Goal: Task Accomplishment & Management: Complete application form

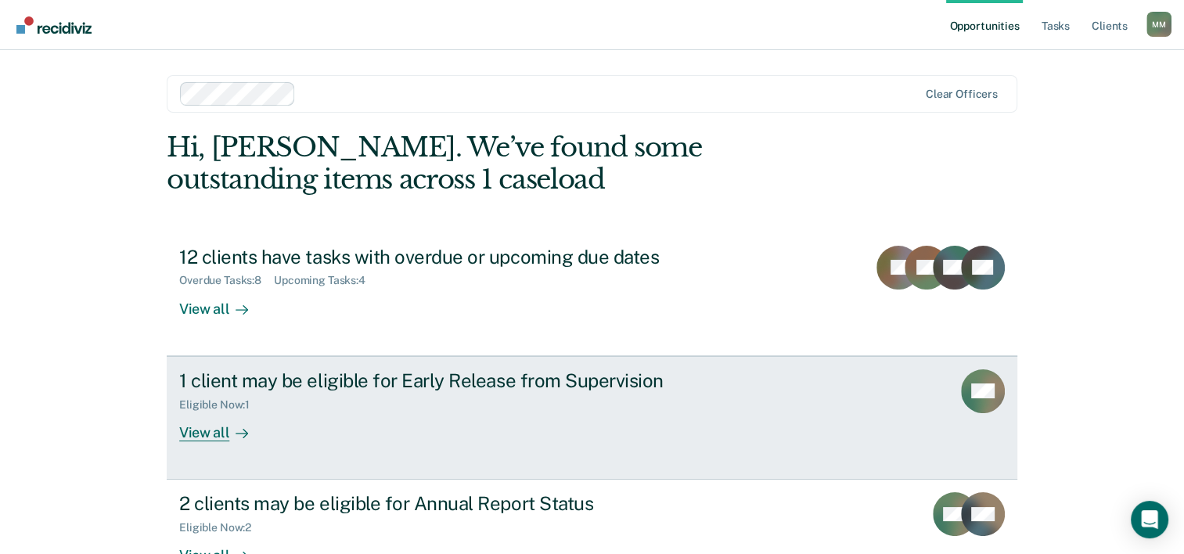
click at [604, 401] on div "Eligible Now : 1" at bounding box center [453, 402] width 549 height 20
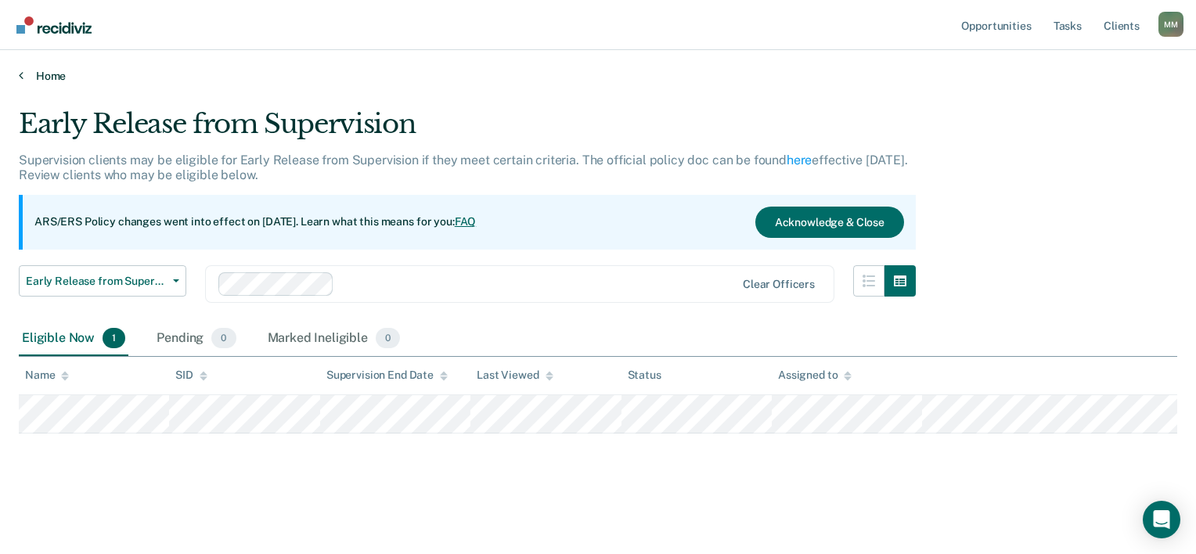
click at [22, 74] on icon at bounding box center [21, 75] width 5 height 13
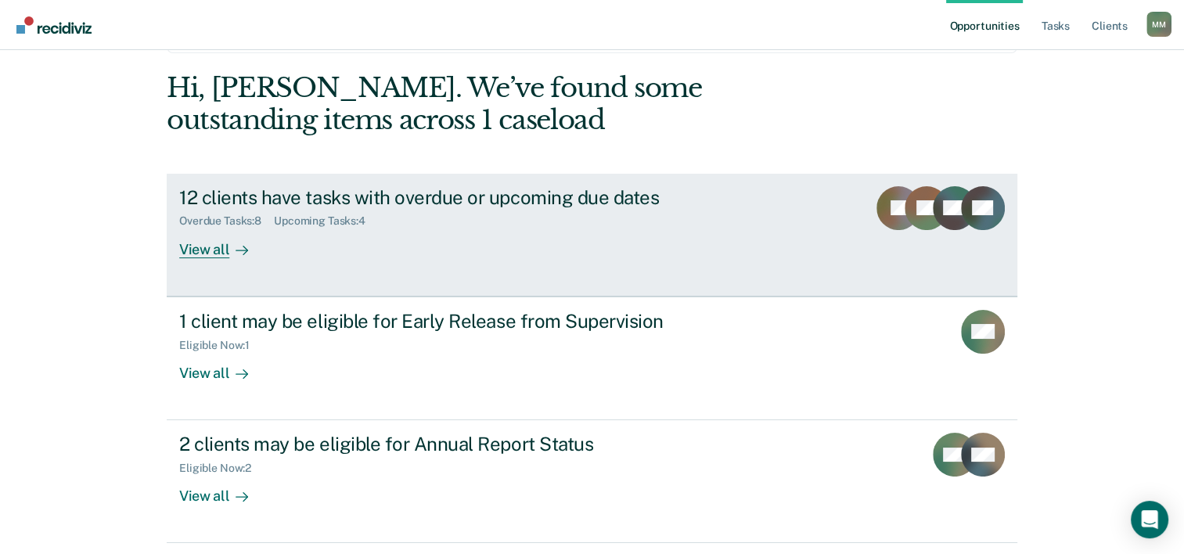
scroll to position [32, 0]
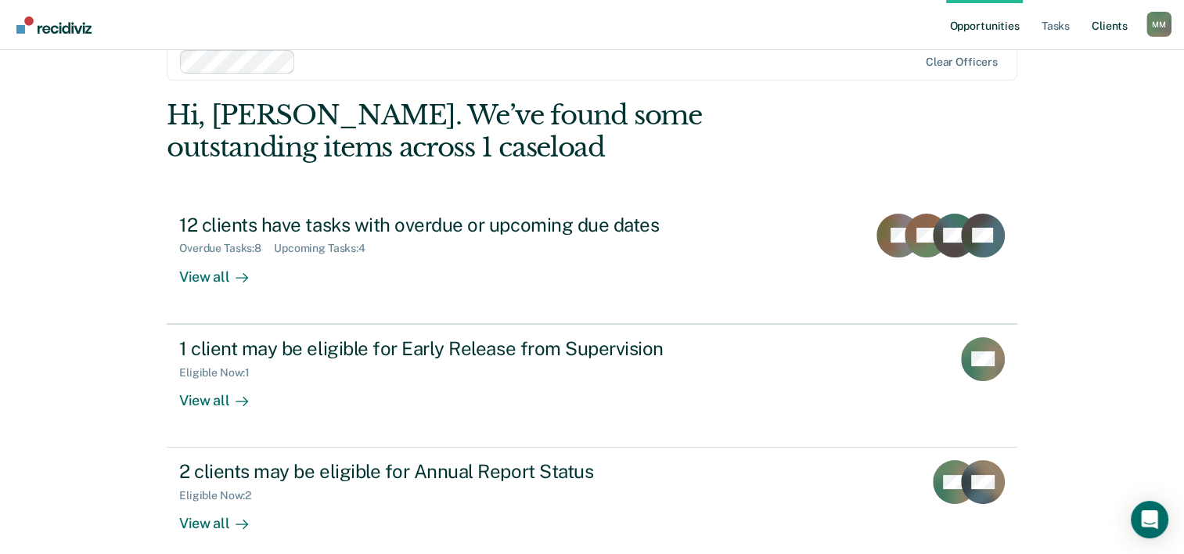
click at [1104, 29] on link "Client s" at bounding box center [1110, 25] width 42 height 50
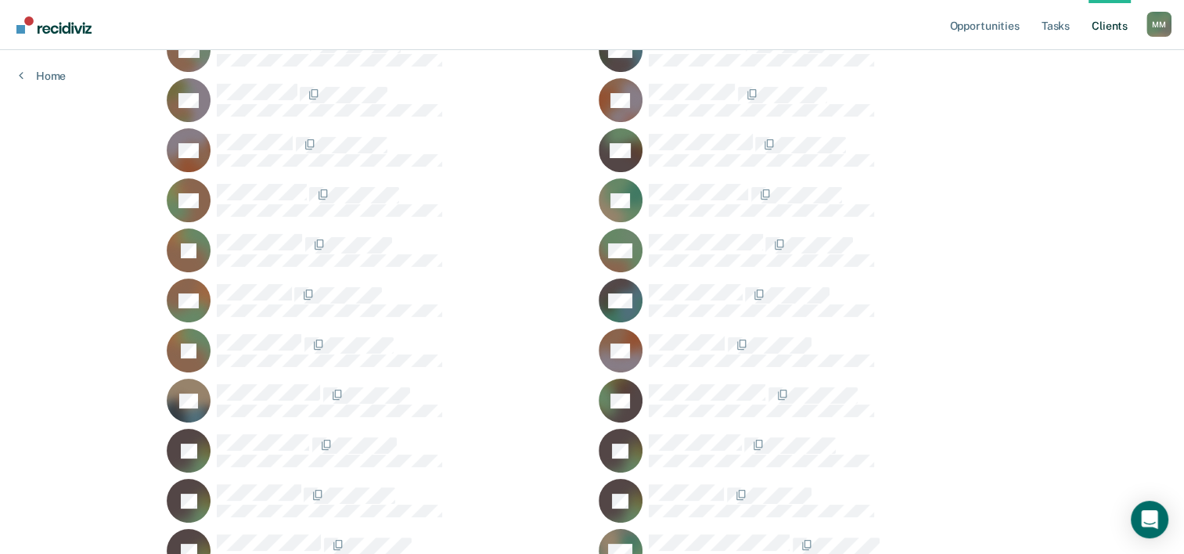
scroll to position [205, 0]
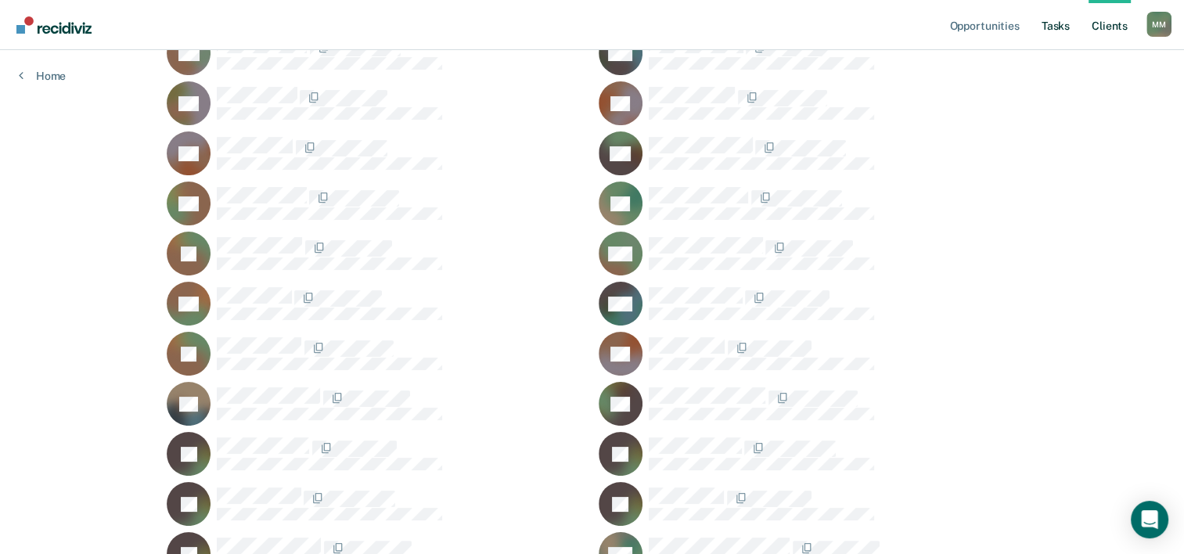
click at [1050, 20] on link "Tasks" at bounding box center [1056, 25] width 34 height 50
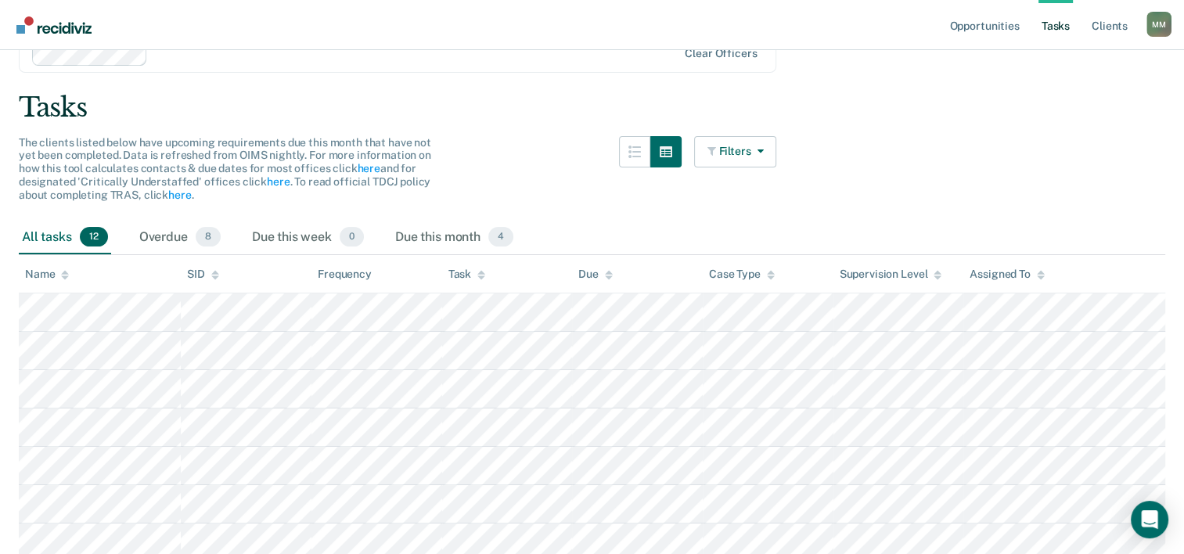
scroll to position [32, 0]
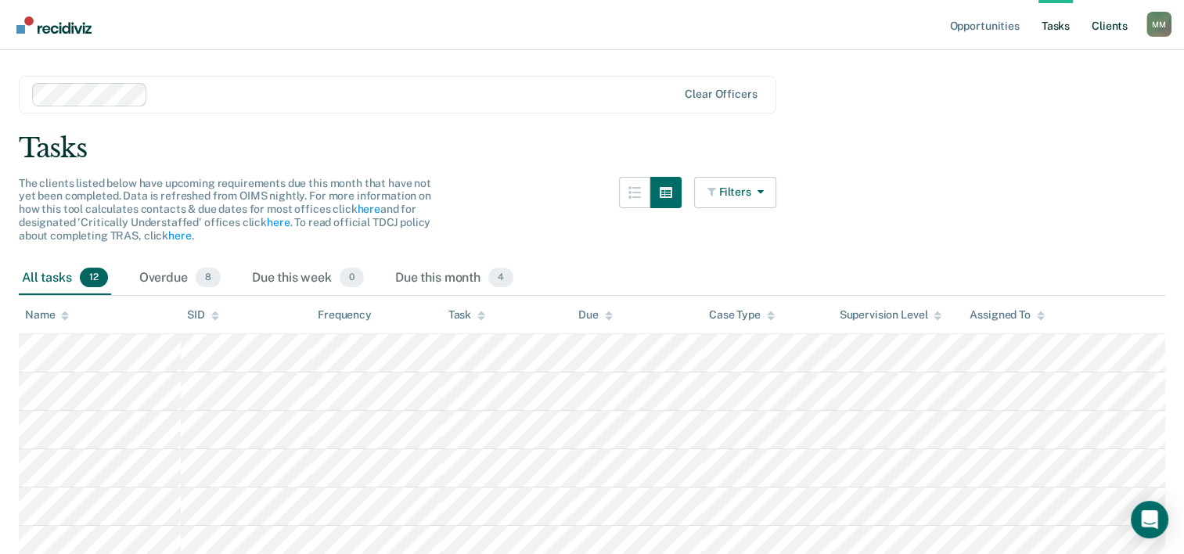
click at [1103, 34] on link "Client s" at bounding box center [1110, 25] width 42 height 50
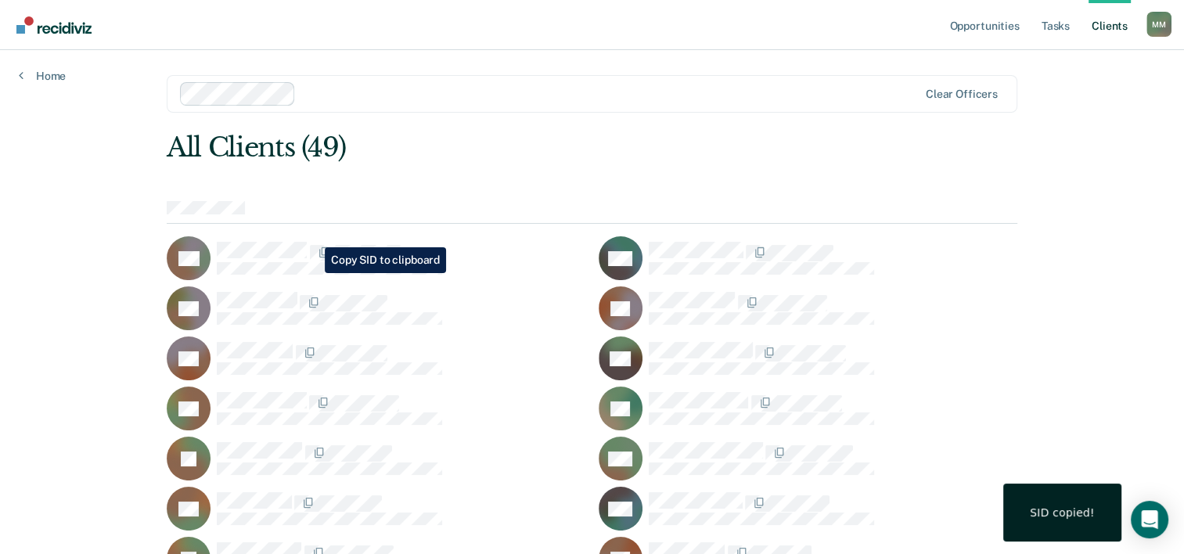
scroll to position [5, 0]
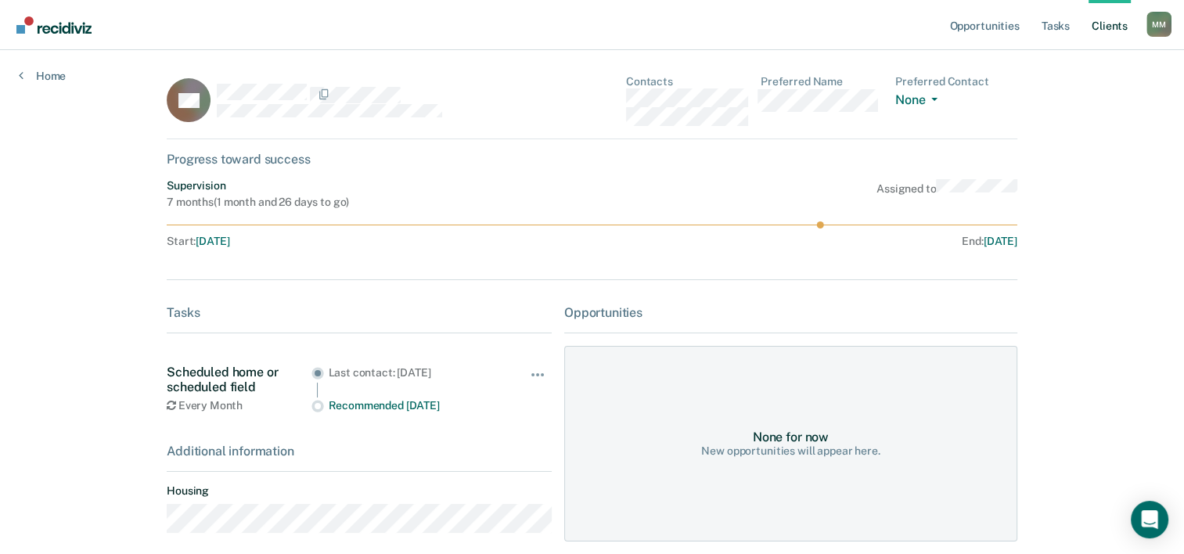
click at [1012, 27] on link "Opportunities" at bounding box center [984, 25] width 76 height 50
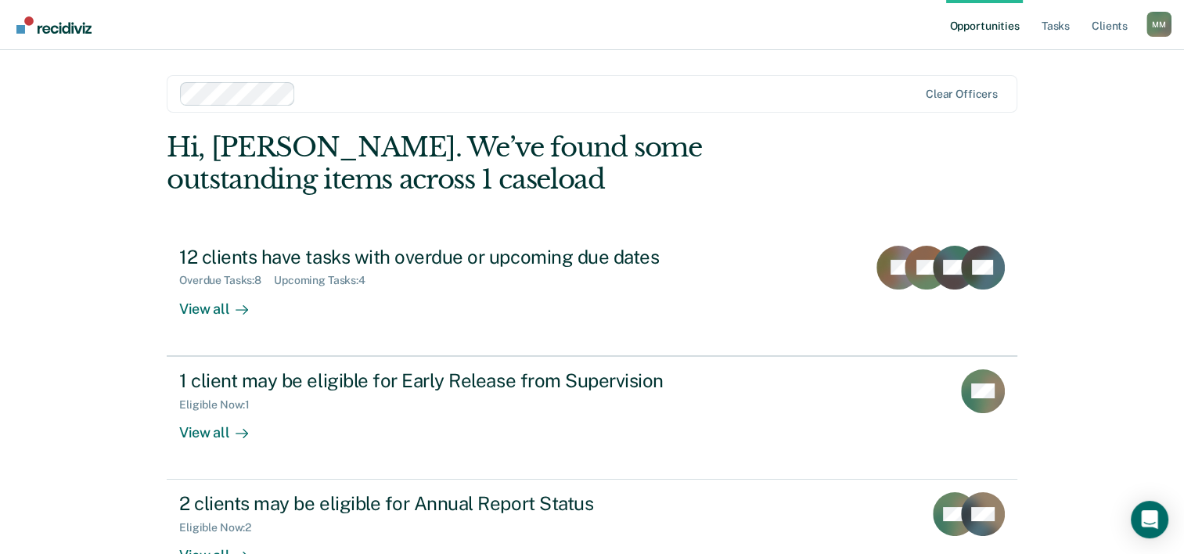
click at [193, 297] on div "View all" at bounding box center [223, 302] width 88 height 31
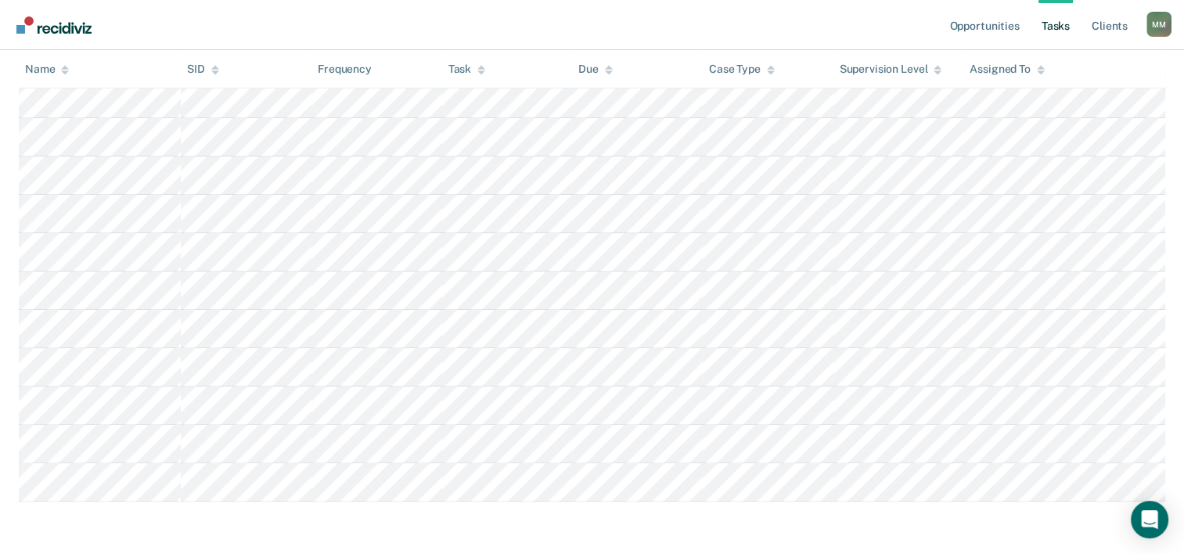
scroll to position [333, 0]
click at [1165, 31] on div "M M" at bounding box center [1159, 24] width 25 height 25
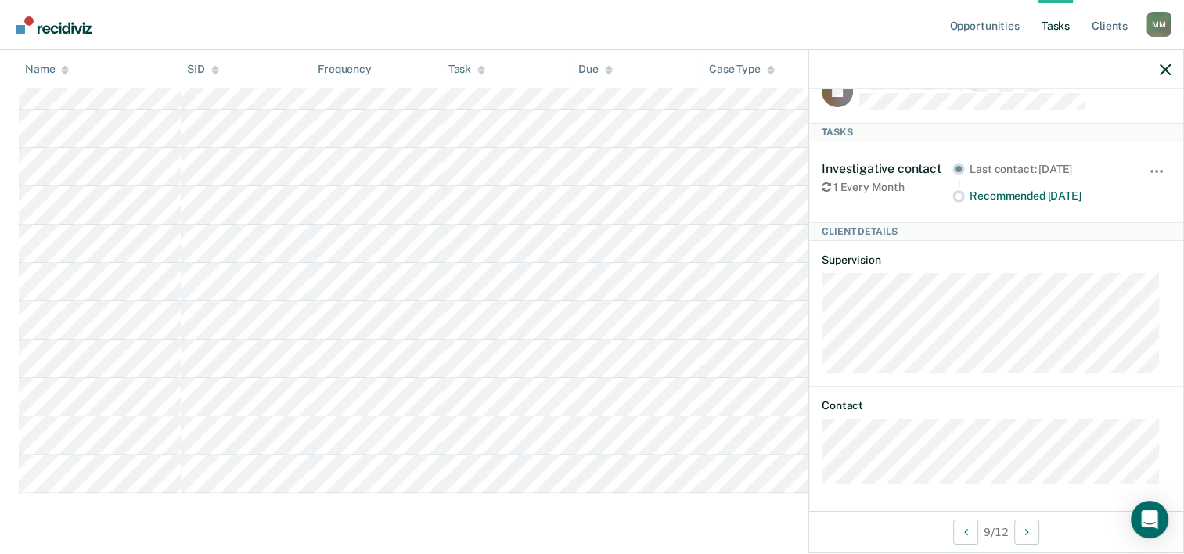
scroll to position [0, 0]
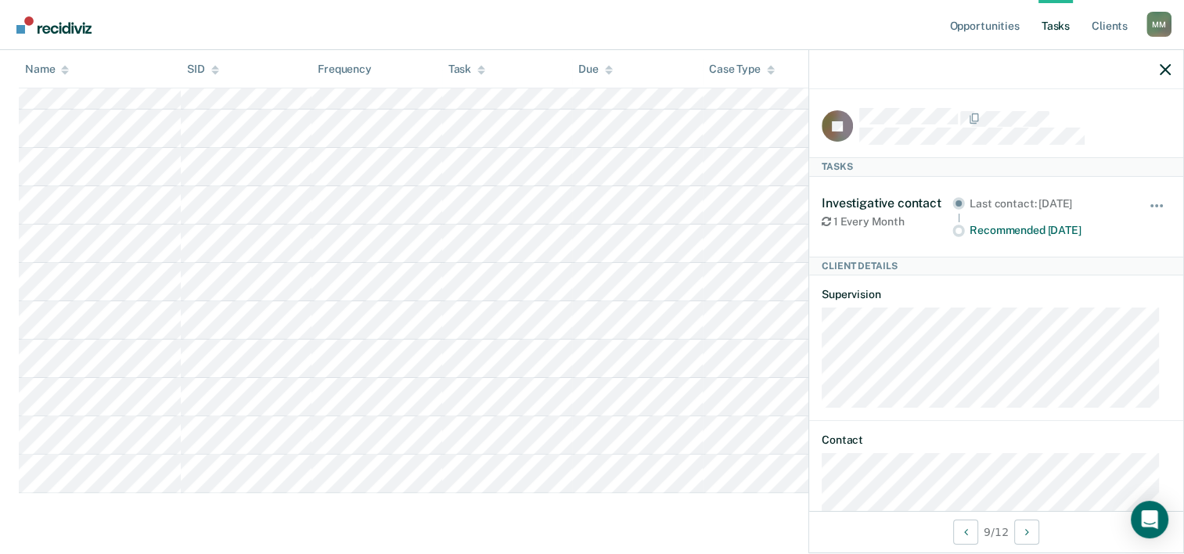
click at [1158, 67] on div at bounding box center [996, 69] width 374 height 39
click at [1168, 70] on icon "button" at bounding box center [1165, 69] width 11 height 11
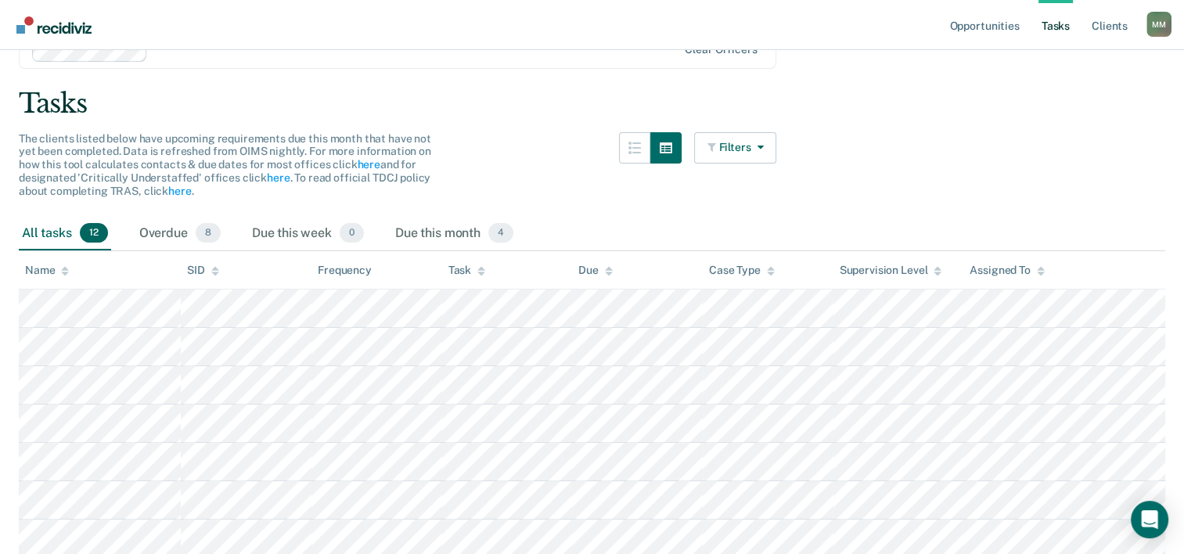
scroll to position [71, 0]
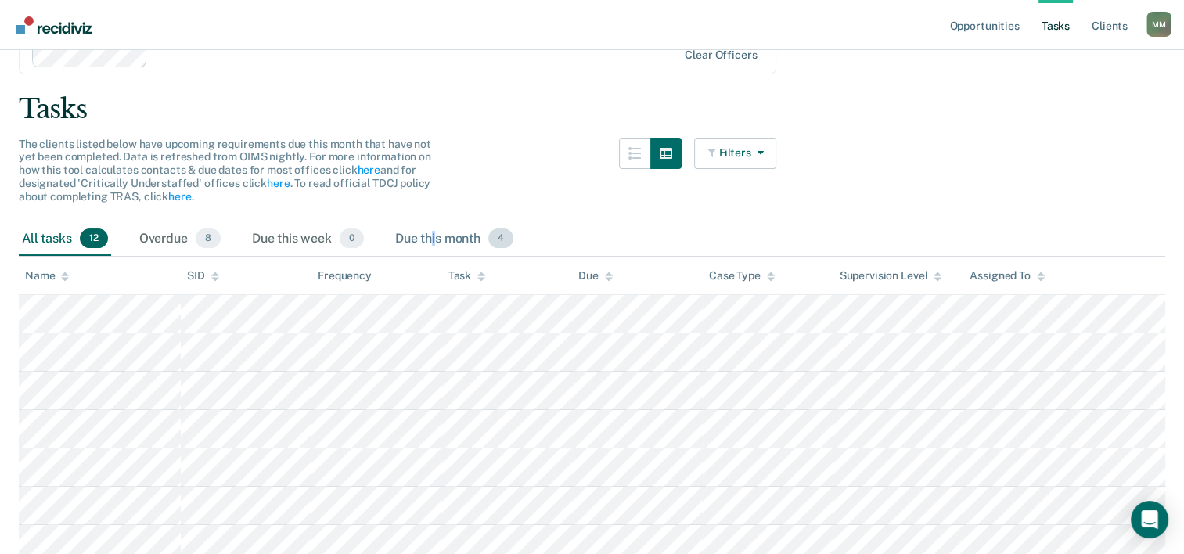
click at [435, 233] on div "Due this month 4" at bounding box center [454, 239] width 124 height 34
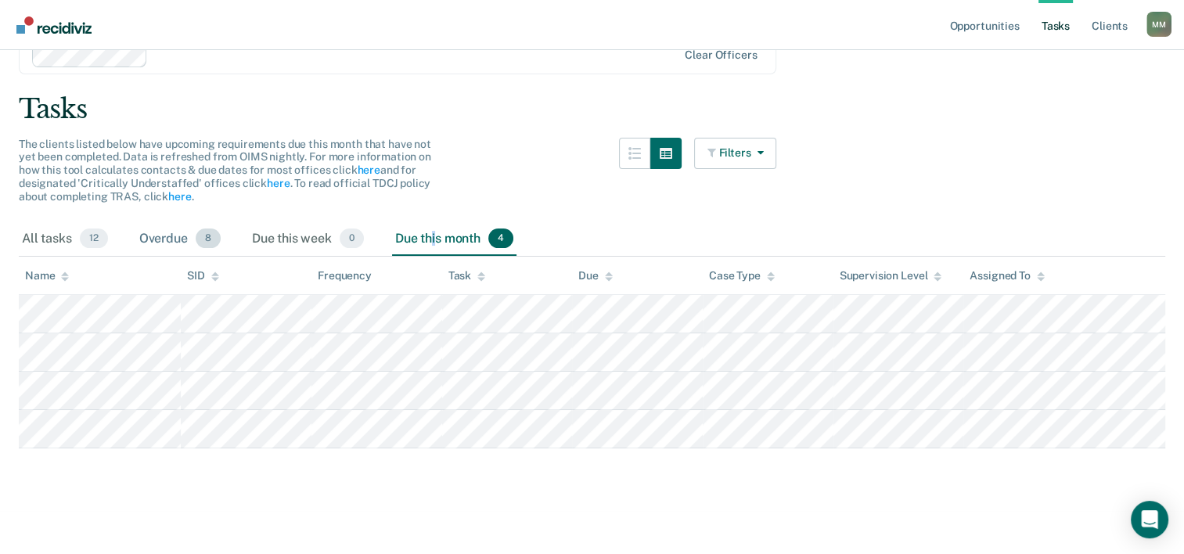
click at [164, 242] on div "Overdue 8" at bounding box center [180, 239] width 88 height 34
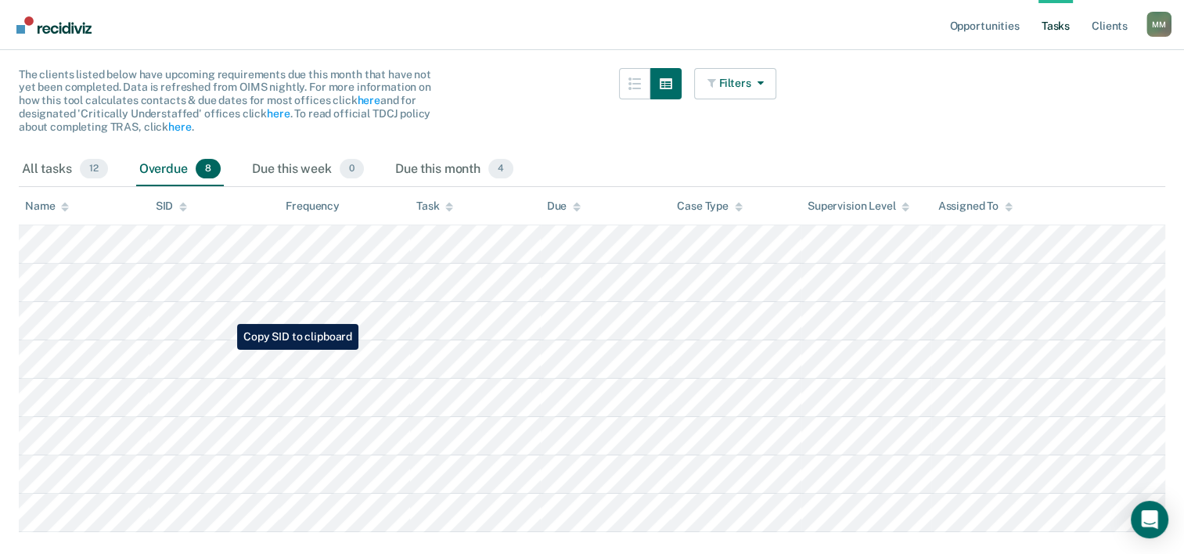
scroll to position [190, 0]
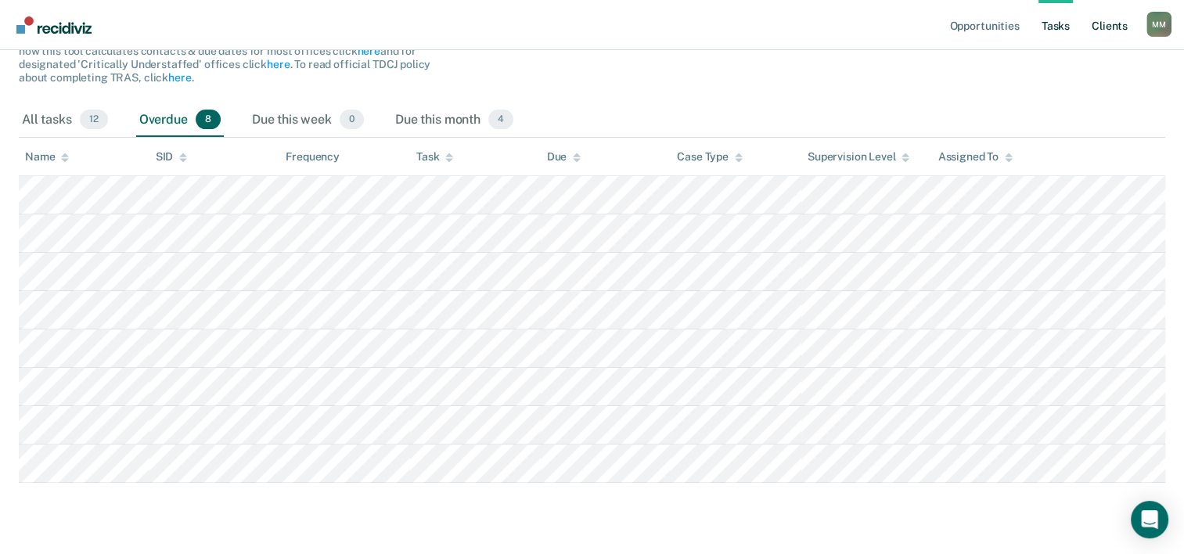
click at [1107, 39] on link "Client s" at bounding box center [1110, 25] width 42 height 50
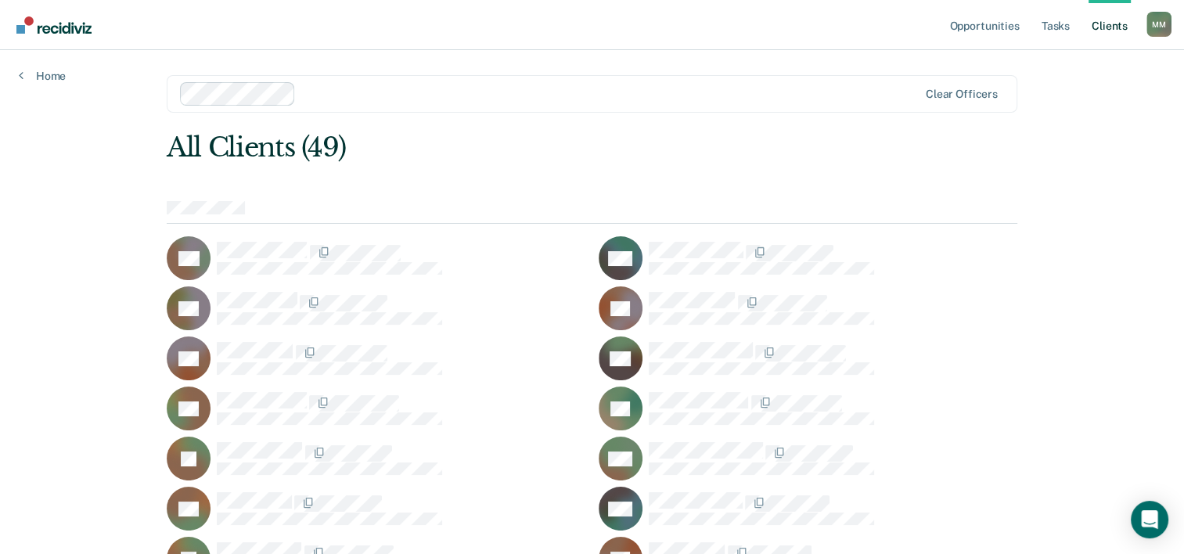
click at [1155, 38] on div "Mariah Mitchell M M Profile How it works Log Out" at bounding box center [1159, 27] width 25 height 30
click at [1008, 33] on link "Opportunities" at bounding box center [984, 25] width 76 height 50
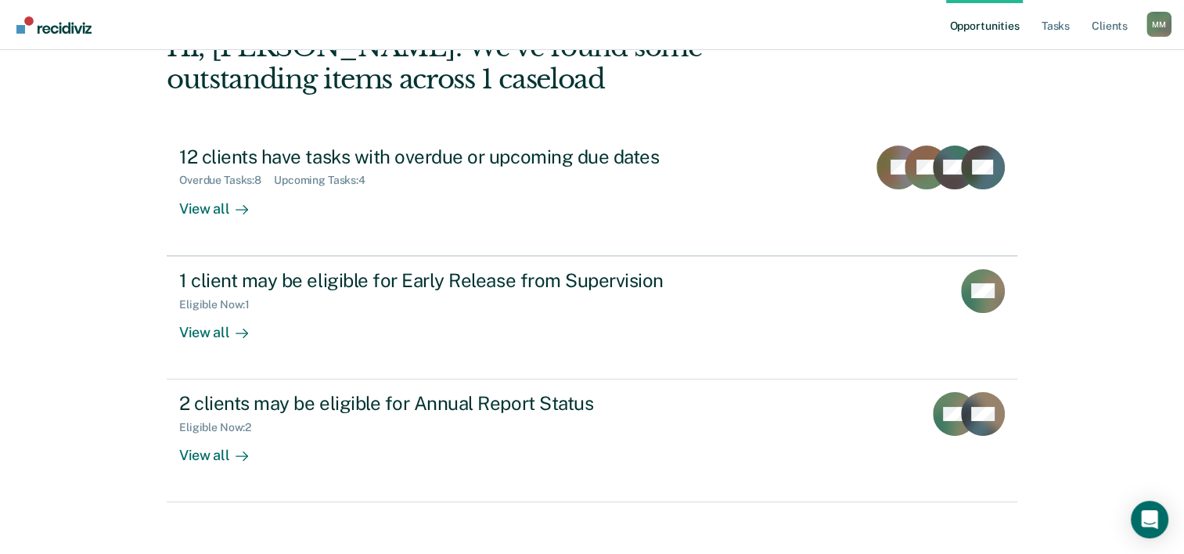
scroll to position [110, 0]
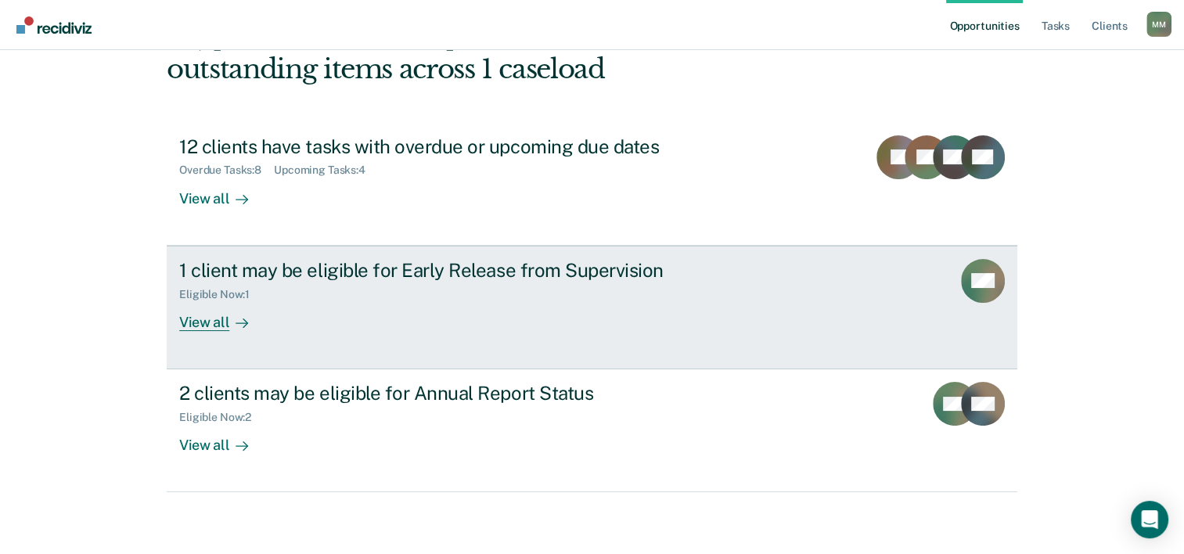
click at [213, 304] on div "View all" at bounding box center [223, 316] width 88 height 31
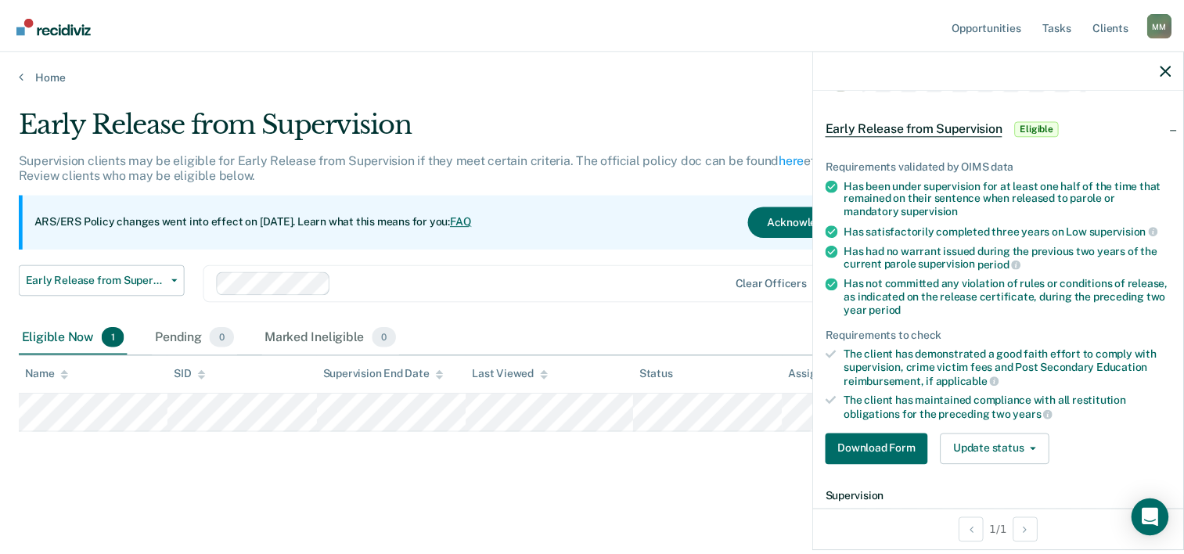
scroll to position [78, 0]
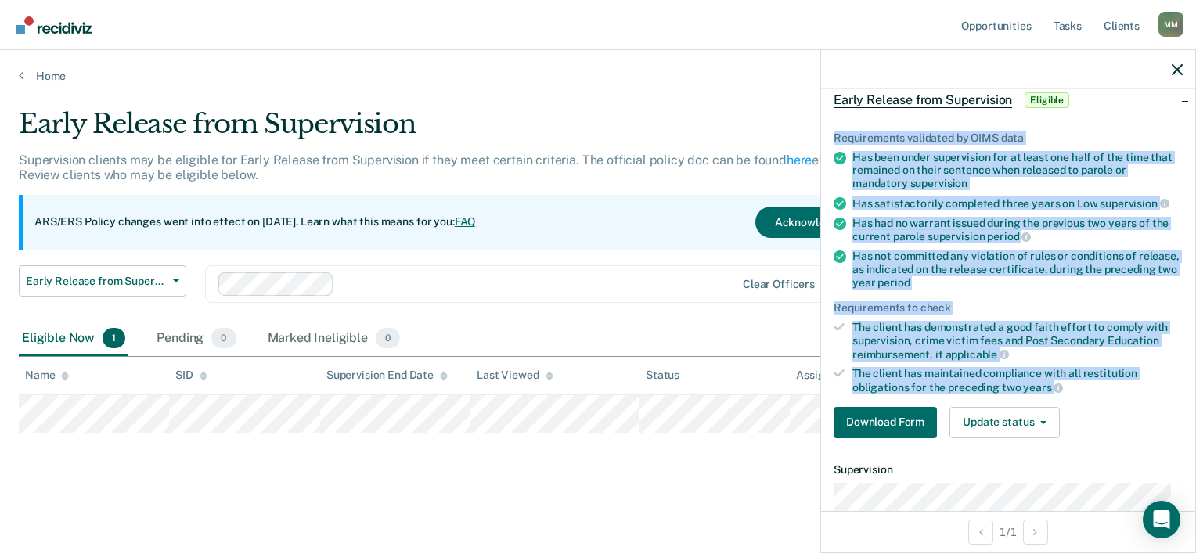
drag, startPoint x: 833, startPoint y: 141, endPoint x: 1102, endPoint y: 383, distance: 362.4
click at [1102, 383] on ul "Requirements validated by OIMS data Has been under supervision for at least one…" at bounding box center [1008, 262] width 349 height 263
copy ul "Requirements validated by OIMS data Has been under supervision for at least one…"
click at [1005, 286] on ul "Requirements validated by OIMS data Has been under supervision for at least one…" at bounding box center [1008, 262] width 349 height 263
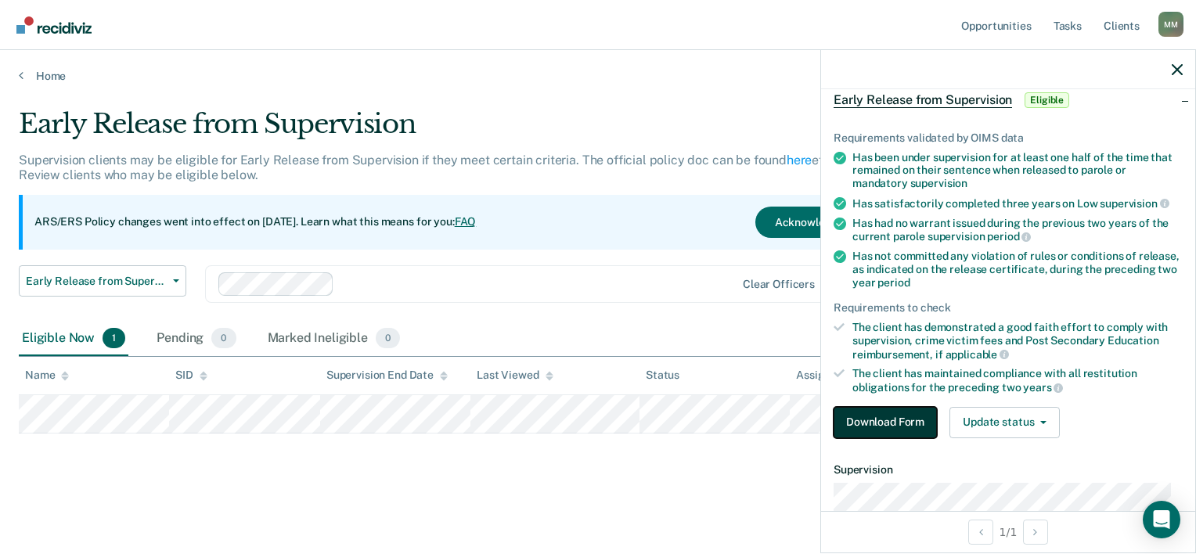
click at [895, 416] on button "Download Form" at bounding box center [885, 422] width 103 height 31
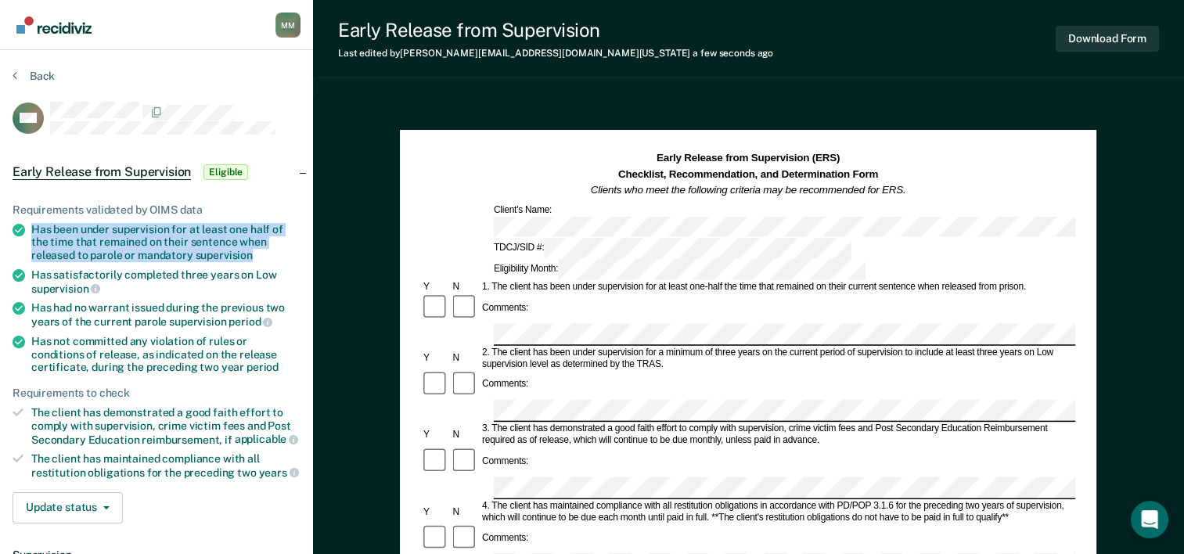
drag, startPoint x: 260, startPoint y: 253, endPoint x: 31, endPoint y: 229, distance: 229.7
click at [31, 229] on div "Has been under supervision for at least one half of the time that remained on t…" at bounding box center [165, 242] width 269 height 39
copy div "Has been under supervision for at least one half of the time that remained on t…"
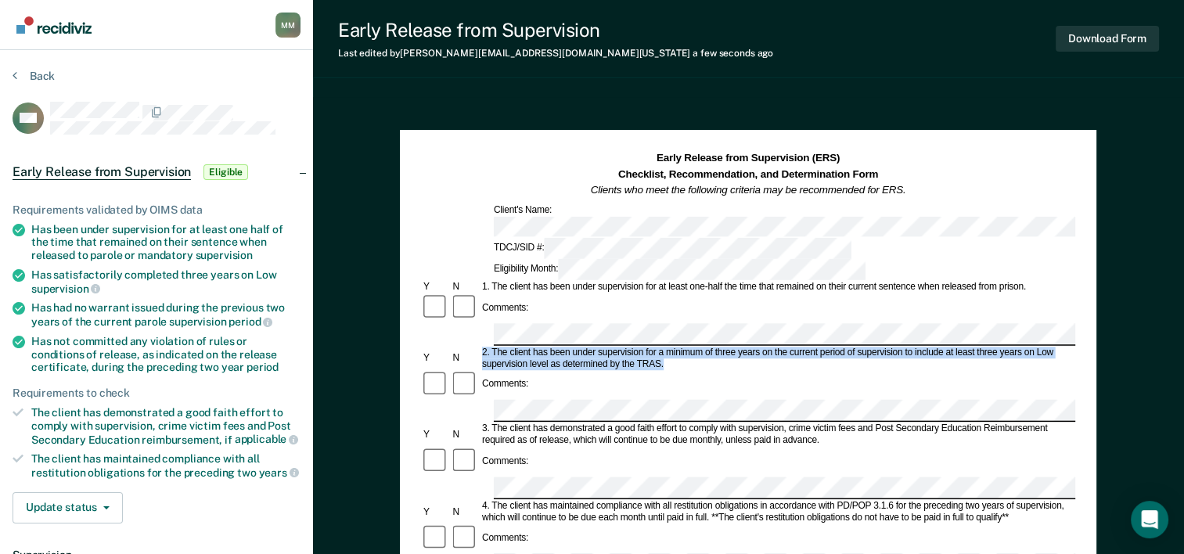
drag, startPoint x: 667, startPoint y: 304, endPoint x: 481, endPoint y: 290, distance: 186.8
click at [481, 347] on div "2. The client has been under supervision for a minimum of three years on the cu…" at bounding box center [778, 358] width 596 height 23
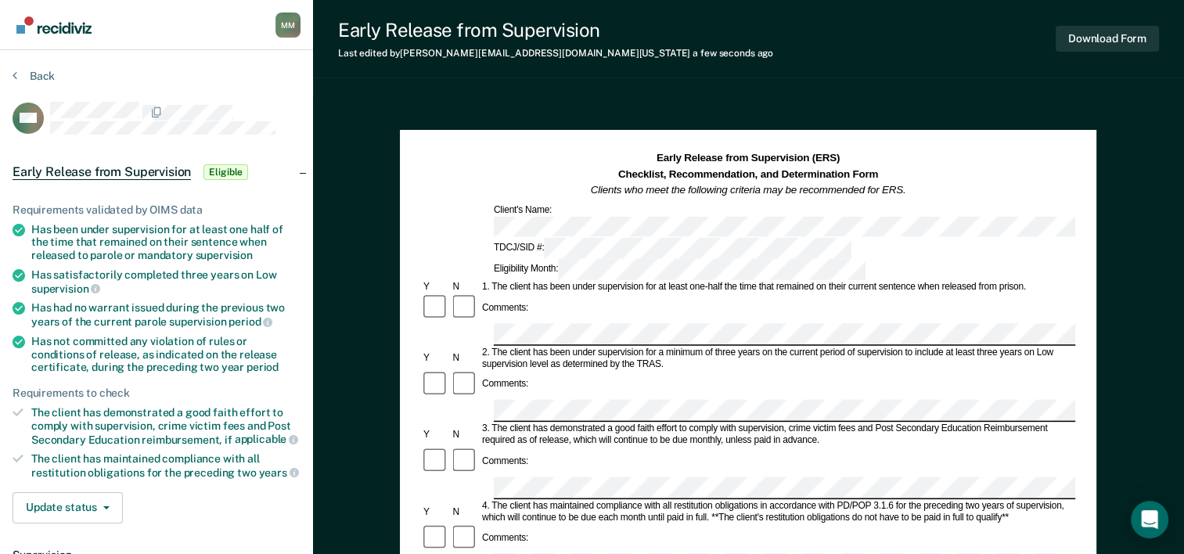
drag, startPoint x: 481, startPoint y: 290, endPoint x: 623, endPoint y: 310, distance: 143.9
click at [623, 370] on div "Comments:" at bounding box center [748, 385] width 654 height 30
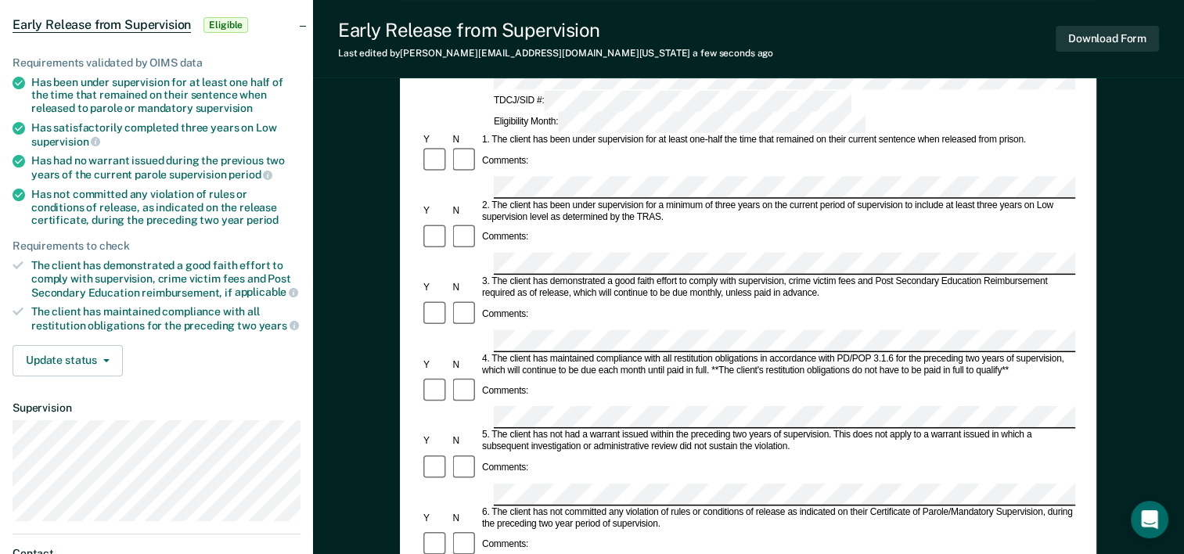
scroll to position [142, 0]
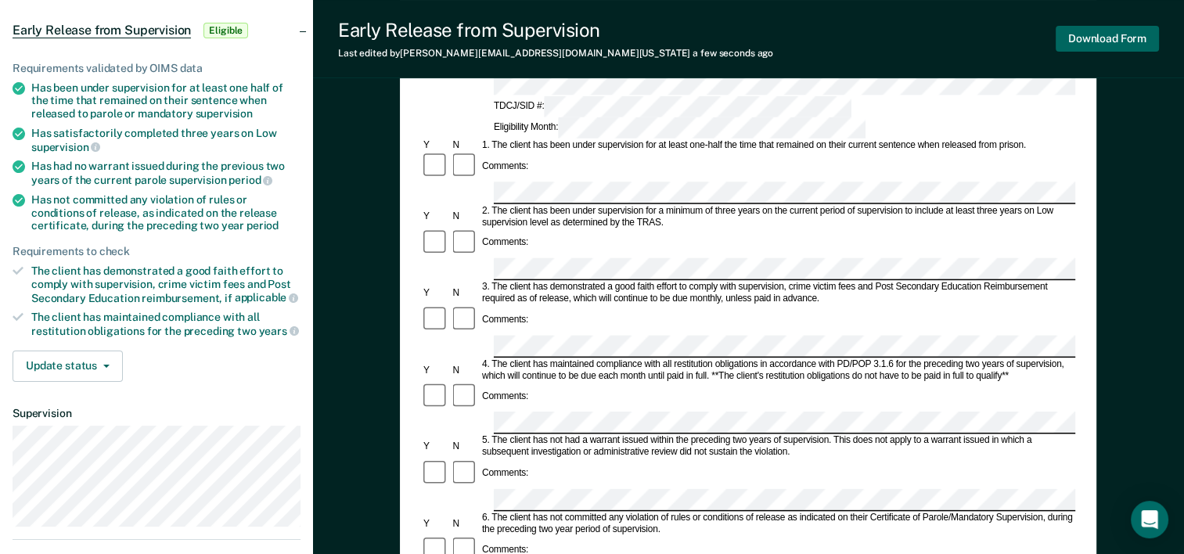
click at [1088, 34] on button "Download Form" at bounding box center [1107, 39] width 103 height 26
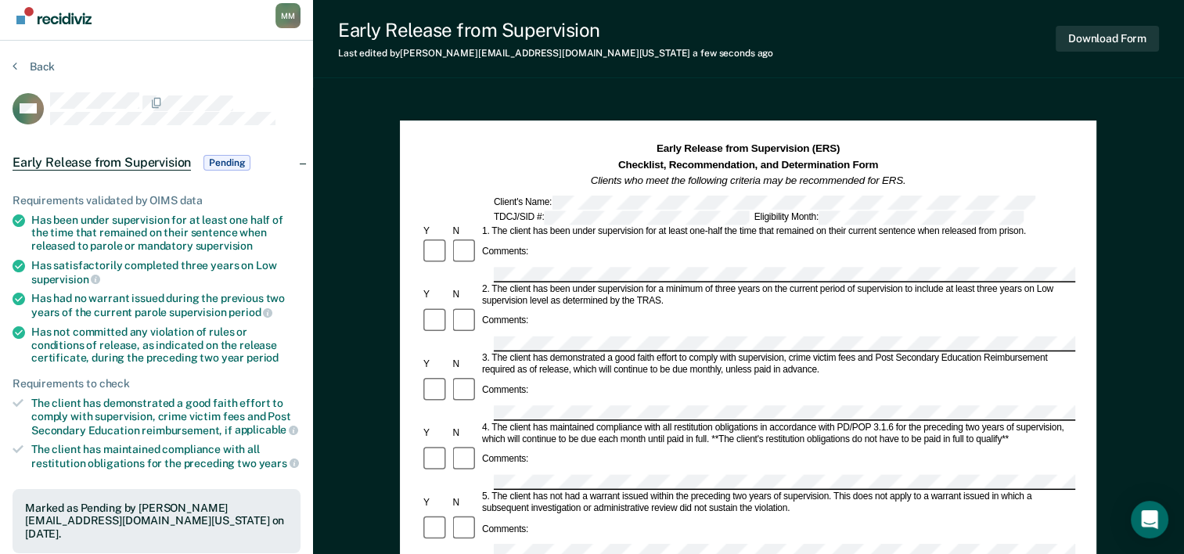
scroll to position [0, 0]
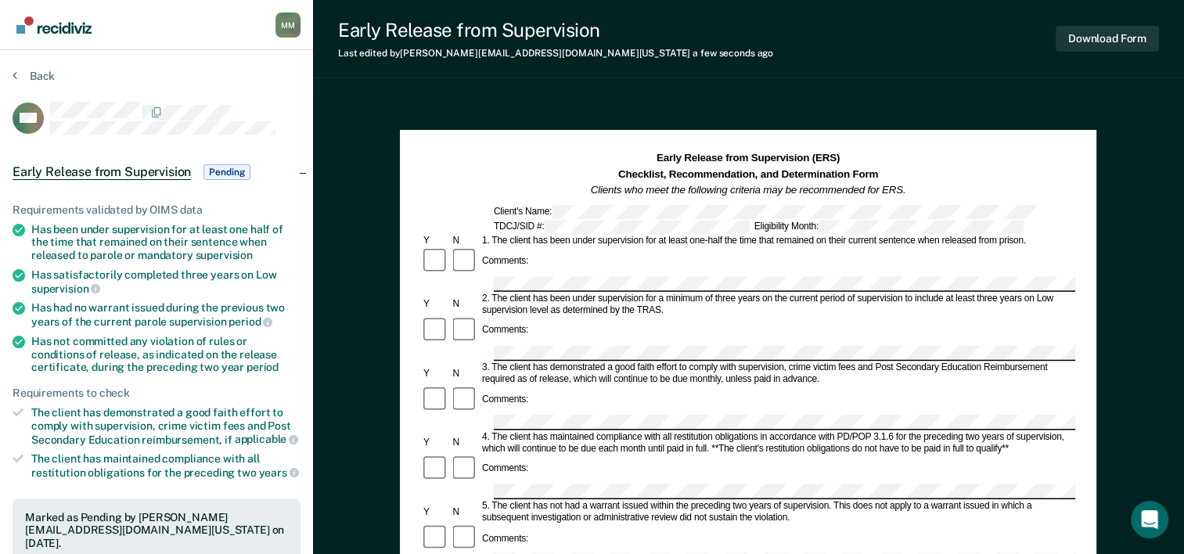
click at [817, 266] on div "Comments:" at bounding box center [748, 262] width 654 height 30
click at [1133, 45] on button "Download Form" at bounding box center [1107, 39] width 103 height 26
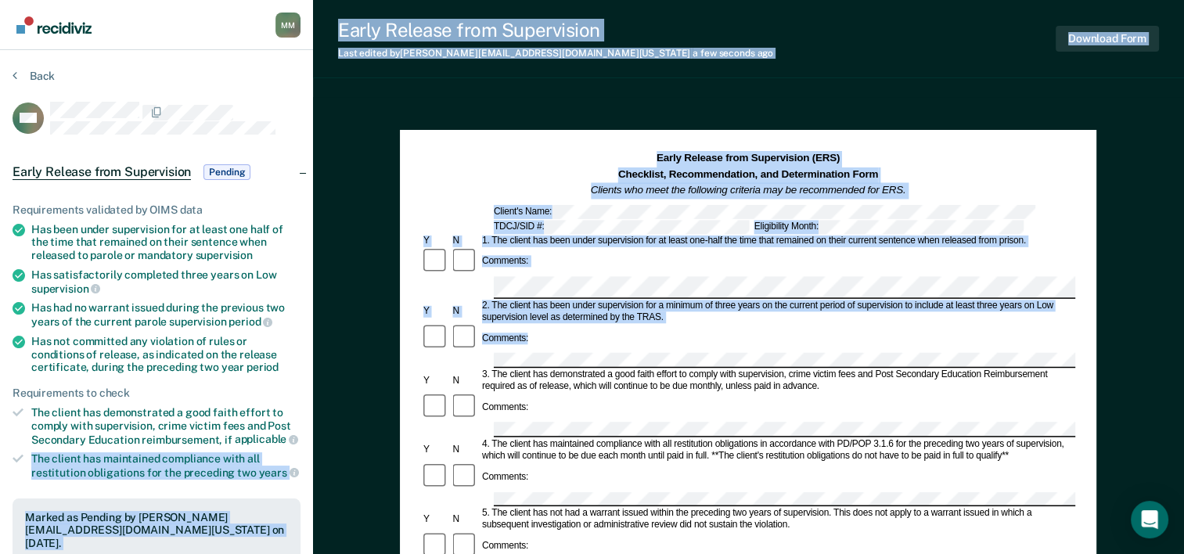
drag, startPoint x: 301, startPoint y: 431, endPoint x: 442, endPoint y: 337, distance: 170.4
click at [442, 337] on div "Mariah Mitchell M M Profile How it works Log Out Back CM Early Release from Sup…" at bounding box center [592, 544] width 1184 height 1088
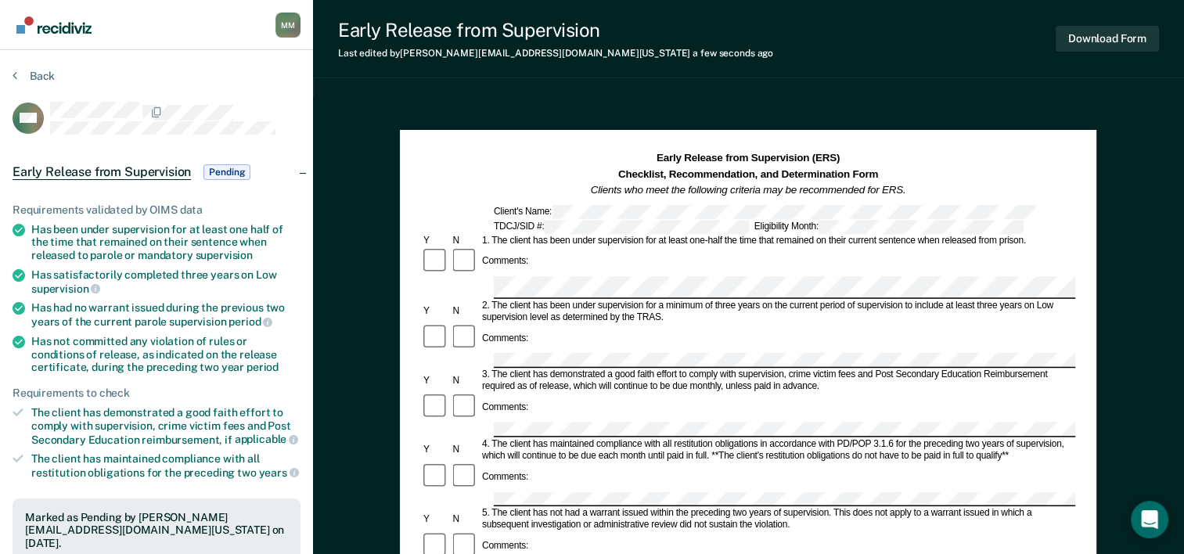
drag, startPoint x: 442, startPoint y: 337, endPoint x: 360, endPoint y: 328, distance: 82.6
drag, startPoint x: 31, startPoint y: 272, endPoint x: 88, endPoint y: 290, distance: 58.9
click at [88, 290] on div "Has satisfactorily completed three years on Low supervision" at bounding box center [165, 281] width 269 height 27
copy div "Has satisfactorily completed three years on Low supervision"
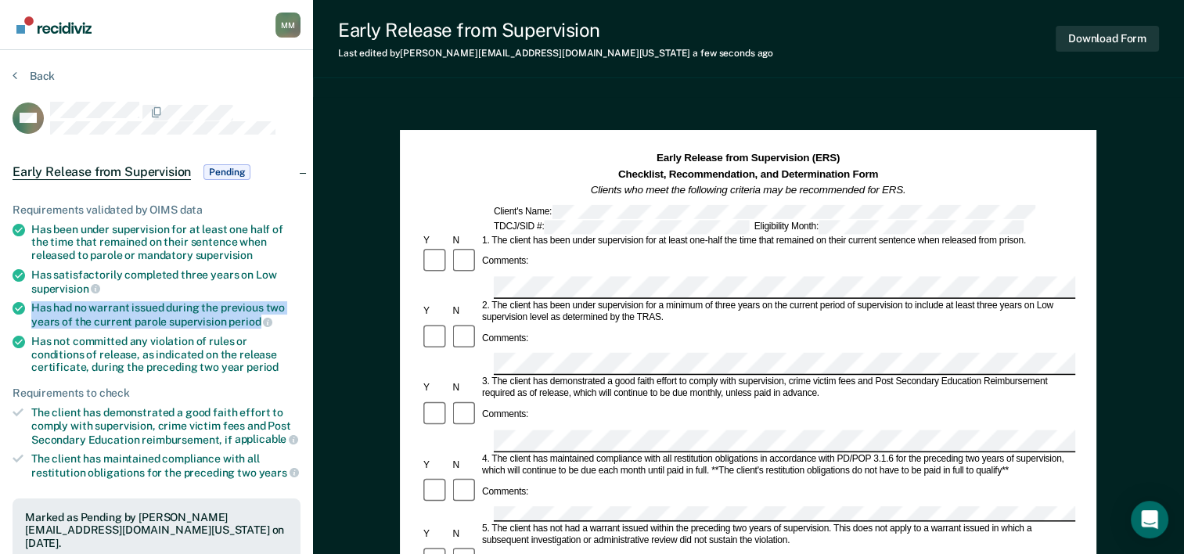
drag, startPoint x: 34, startPoint y: 303, endPoint x: 257, endPoint y: 312, distance: 222.5
click at [257, 312] on div "Has had no warrant issued during the previous two years of the current parole s…" at bounding box center [165, 314] width 269 height 27
copy div "Has had no warrant issued during the previous two years of the current parole s…"
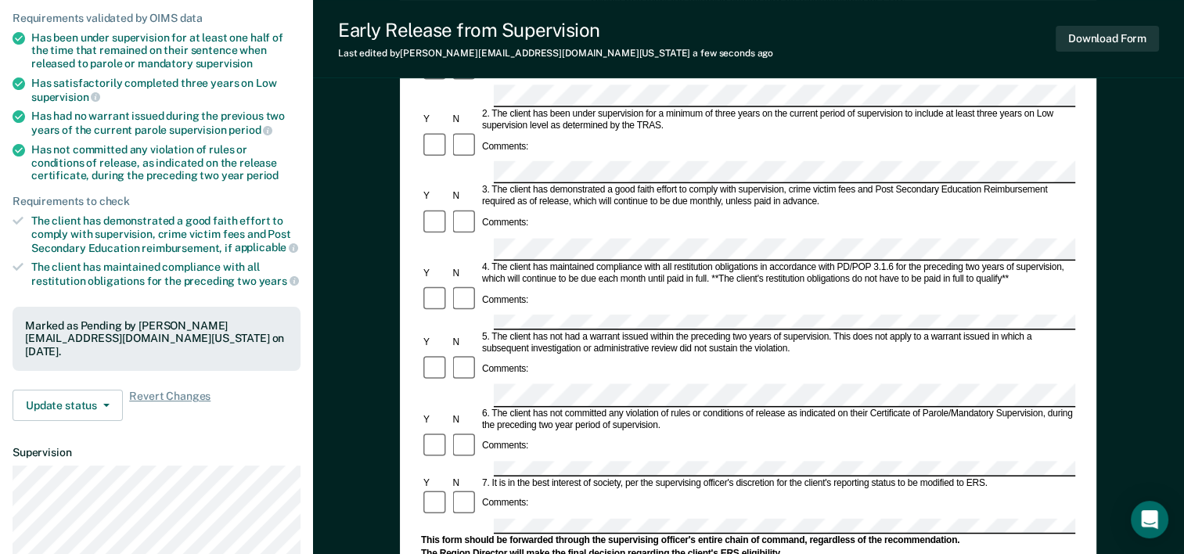
scroll to position [169, 0]
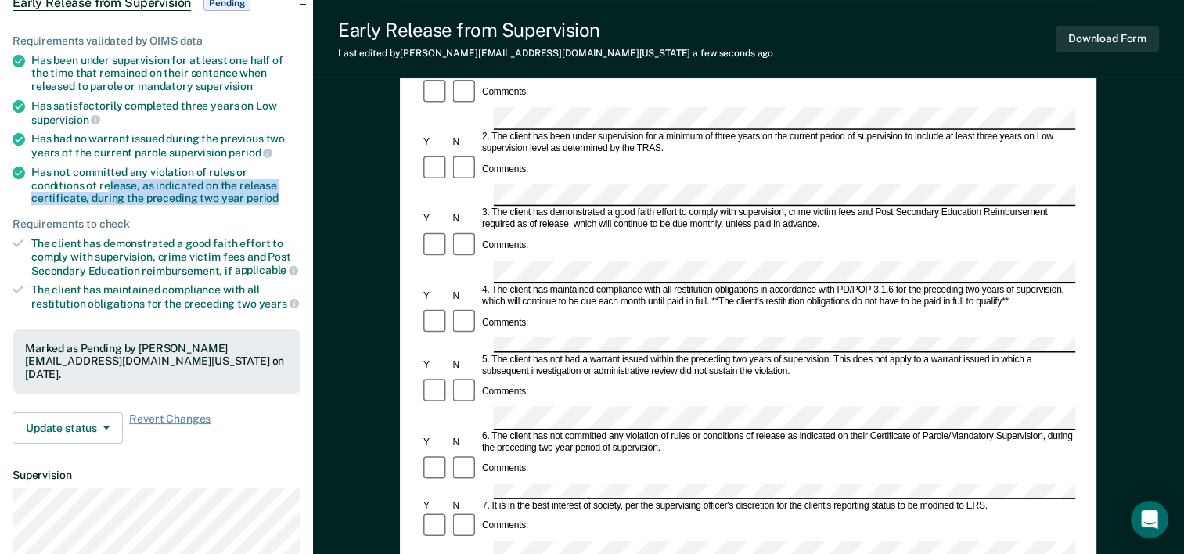
drag, startPoint x: 218, startPoint y: 193, endPoint x: 51, endPoint y: 182, distance: 167.1
click at [51, 182] on div "Has not committed any violation of rules or conditions of release, as indicated…" at bounding box center [165, 185] width 269 height 39
drag, startPoint x: 51, startPoint y: 182, endPoint x: 42, endPoint y: 181, distance: 8.6
click at [42, 181] on div "Has not committed any violation of rules or conditions of release, as indicated…" at bounding box center [165, 185] width 269 height 39
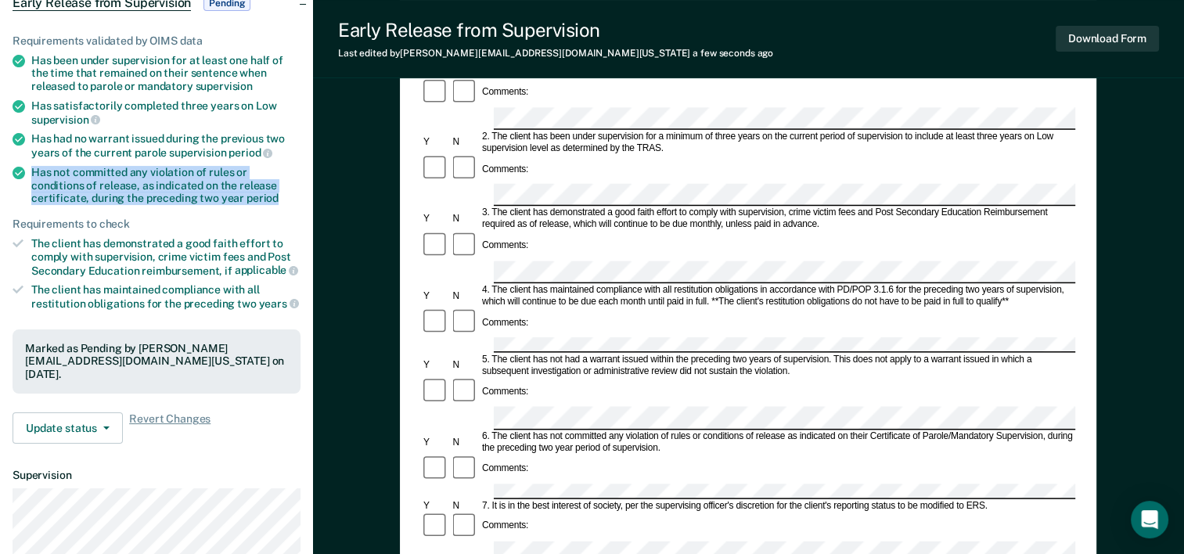
drag, startPoint x: 30, startPoint y: 163, endPoint x: 246, endPoint y: 194, distance: 218.3
click at [246, 194] on li "Has not committed any violation of rules or conditions of release, as indicated…" at bounding box center [157, 185] width 288 height 39
copy div "Has not committed any violation of rules or conditions of release, as indicated…"
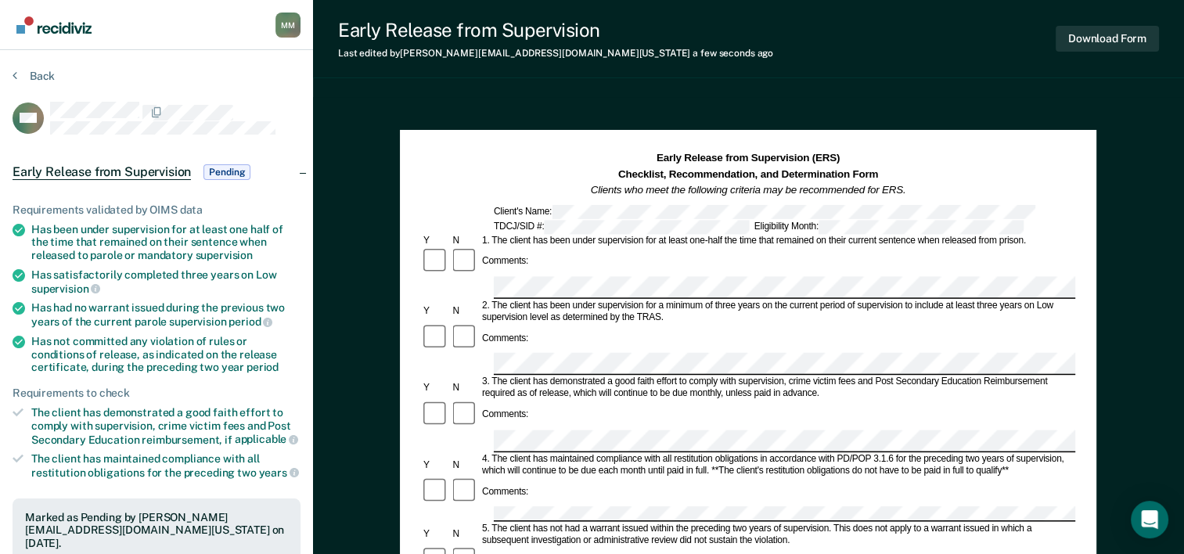
scroll to position [484, 0]
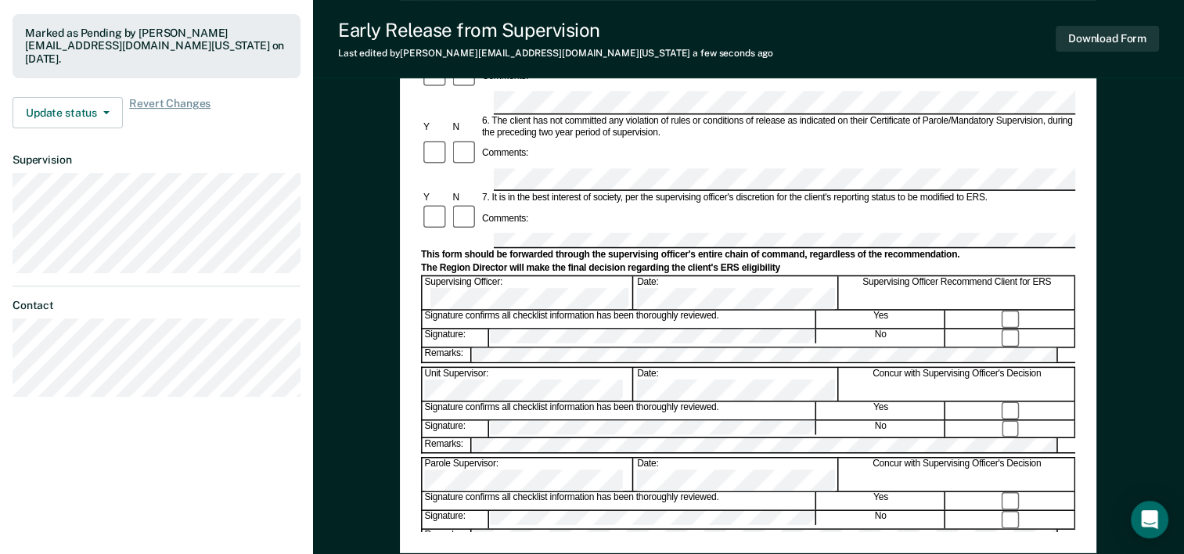
click at [668, 203] on div "Comments:" at bounding box center [748, 218] width 654 height 30
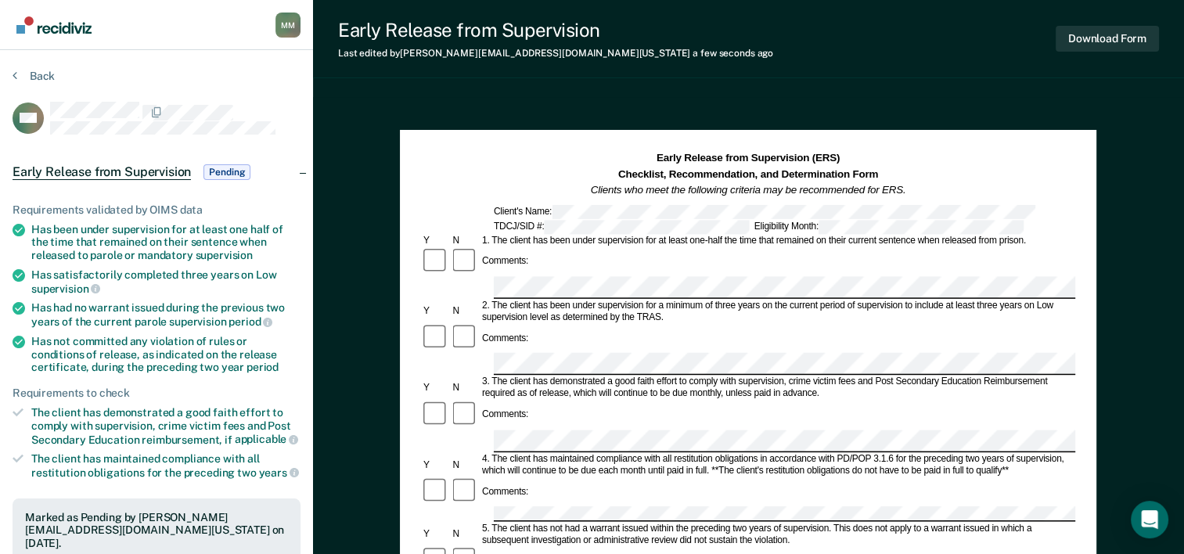
click at [146, 466] on div "The client has maintained compliance with all restitution obligations for the p…" at bounding box center [165, 465] width 269 height 27
copy div "The client has maintained compliance with all restitution obligations for the p…"
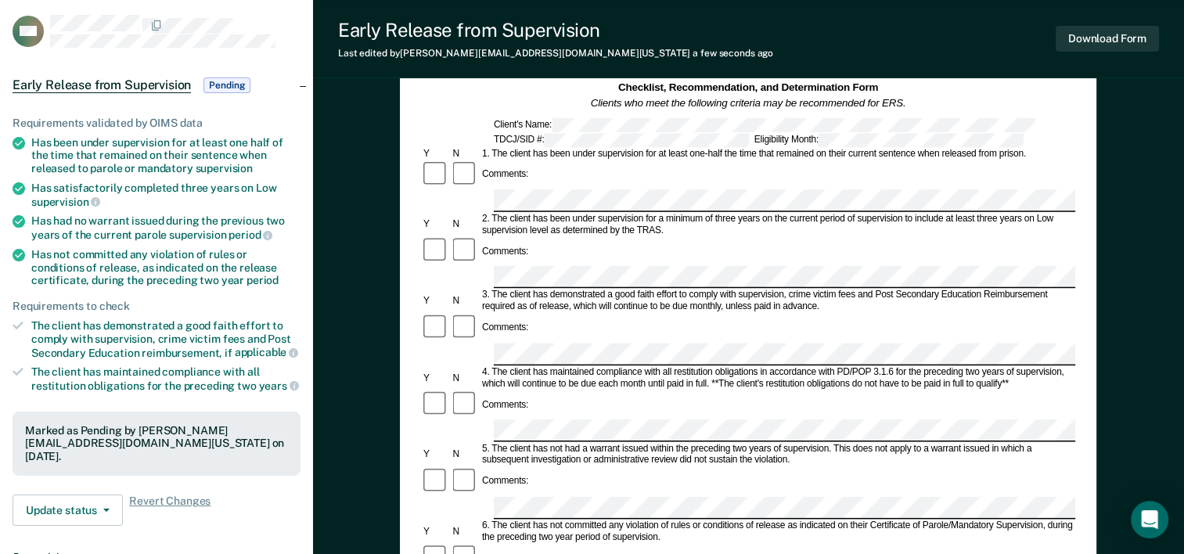
scroll to position [172, 0]
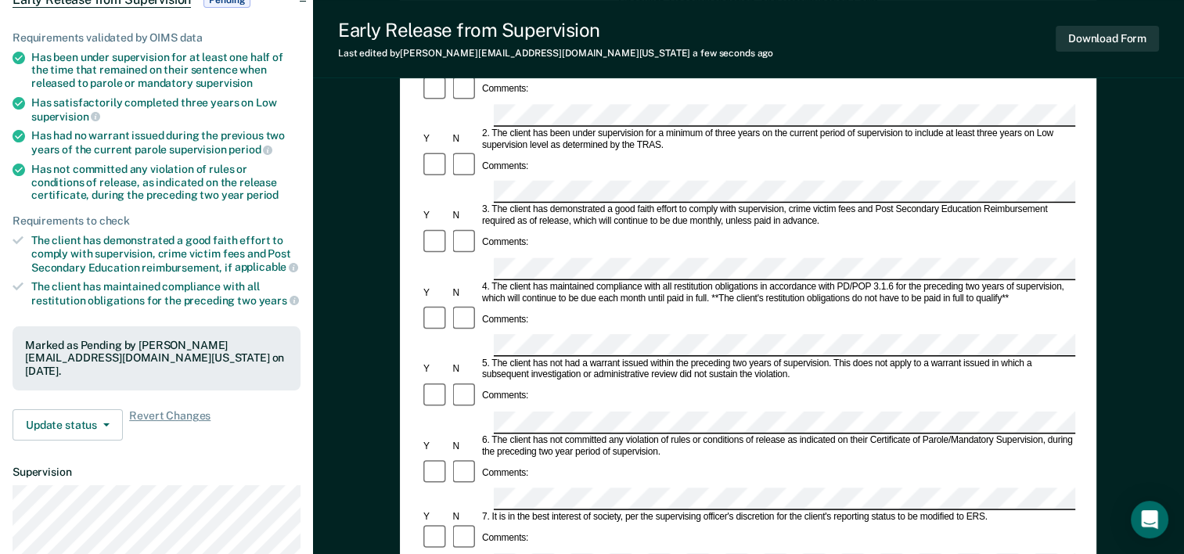
click at [429, 305] on div at bounding box center [435, 320] width 29 height 30
click at [1116, 32] on button "Download Form" at bounding box center [1107, 39] width 103 height 26
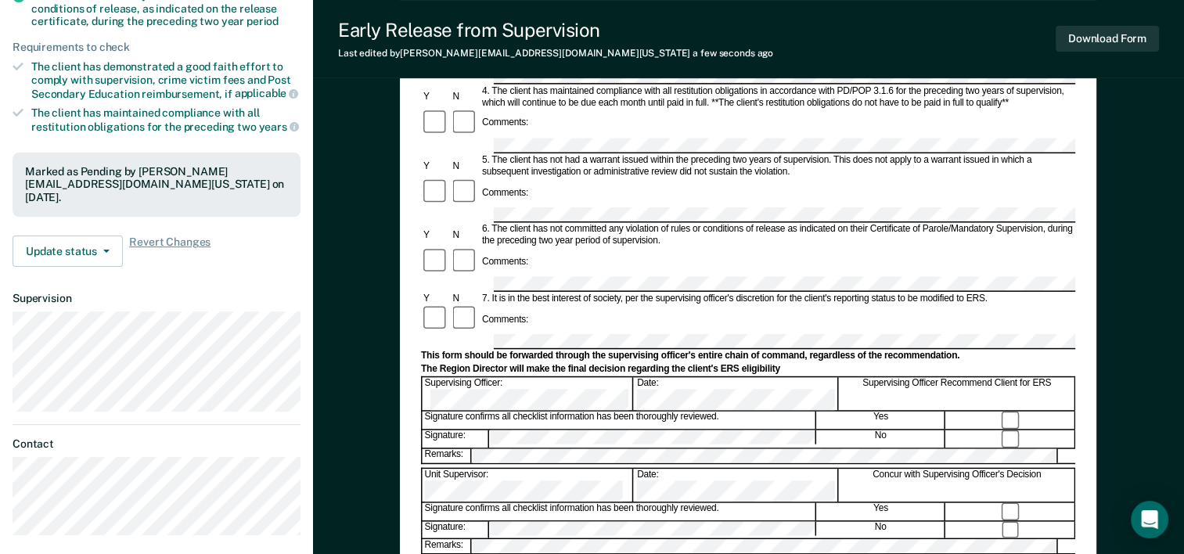
scroll to position [348, 0]
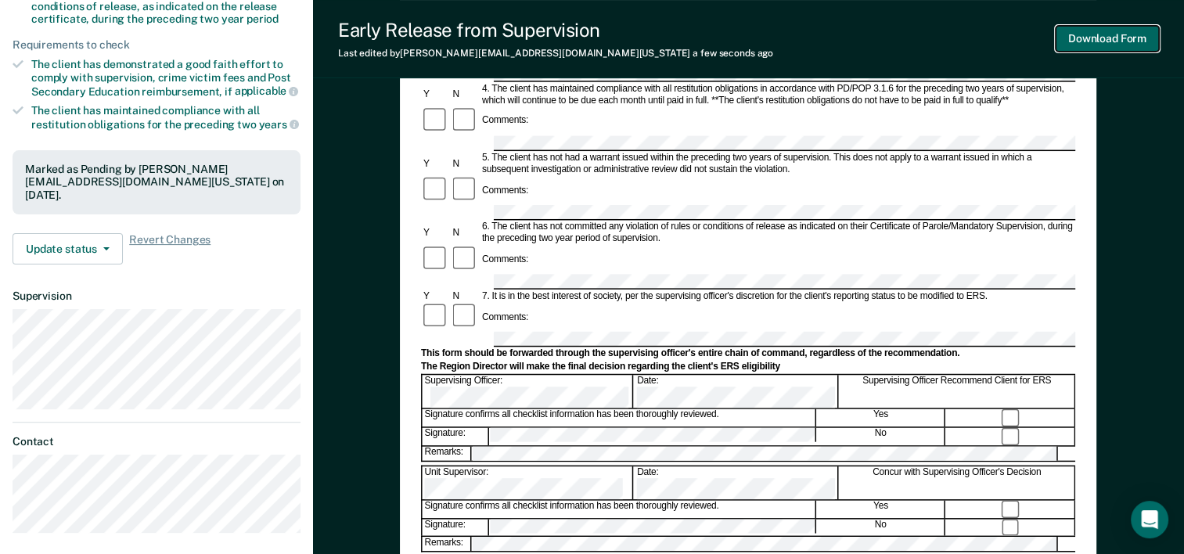
click at [1140, 38] on button "Download Form" at bounding box center [1107, 39] width 103 height 26
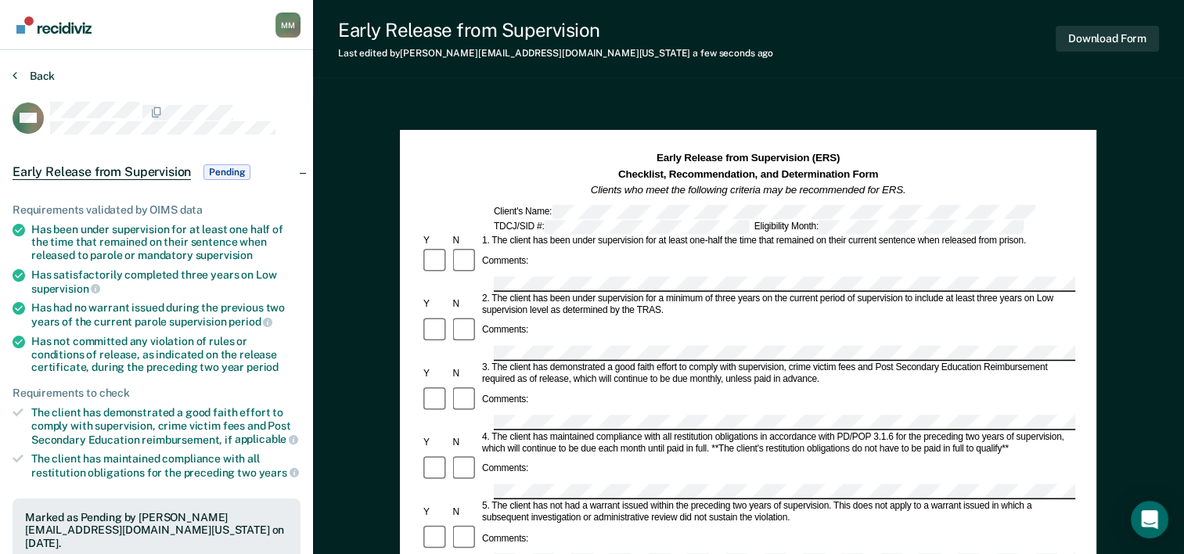
click at [13, 75] on icon at bounding box center [15, 75] width 5 height 13
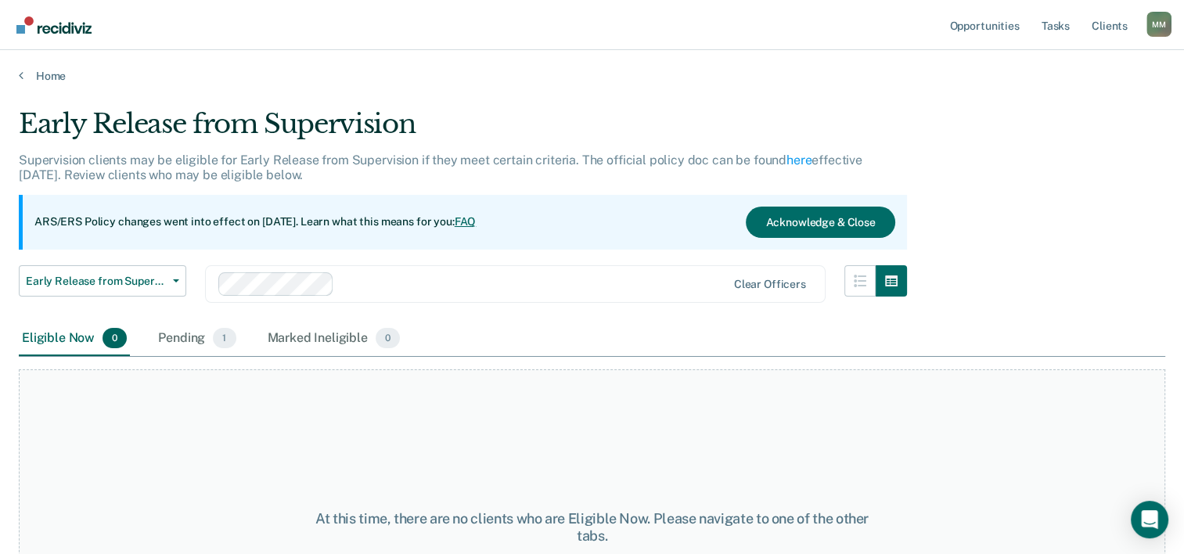
click at [974, 16] on link "Opportunities" at bounding box center [984, 25] width 76 height 50
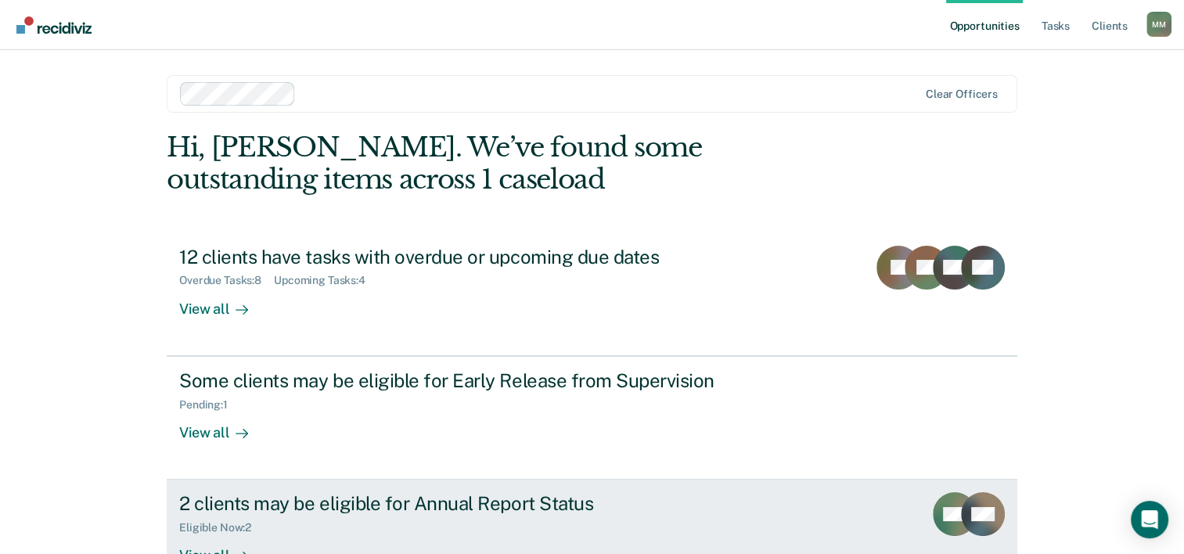
click at [222, 545] on div "View all" at bounding box center [223, 550] width 88 height 31
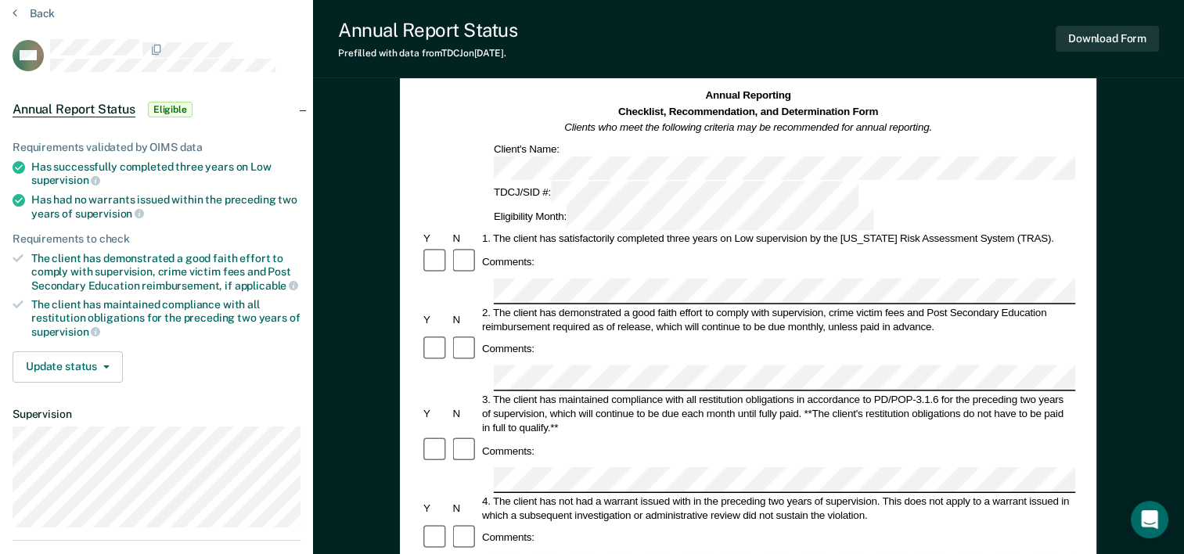
scroll to position [94, 0]
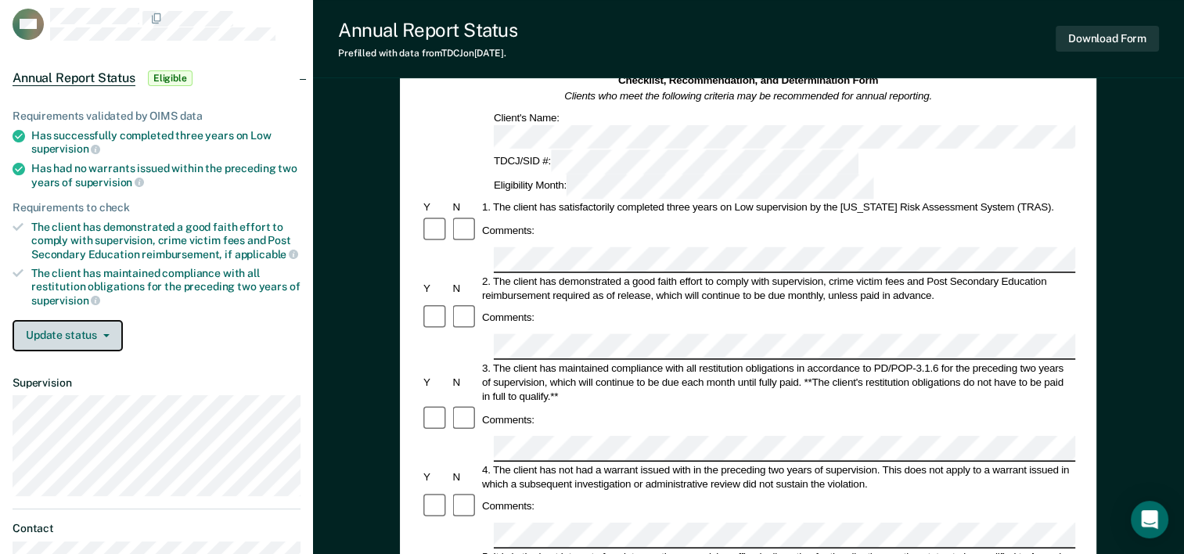
click at [37, 327] on button "Update status" at bounding box center [68, 335] width 110 height 31
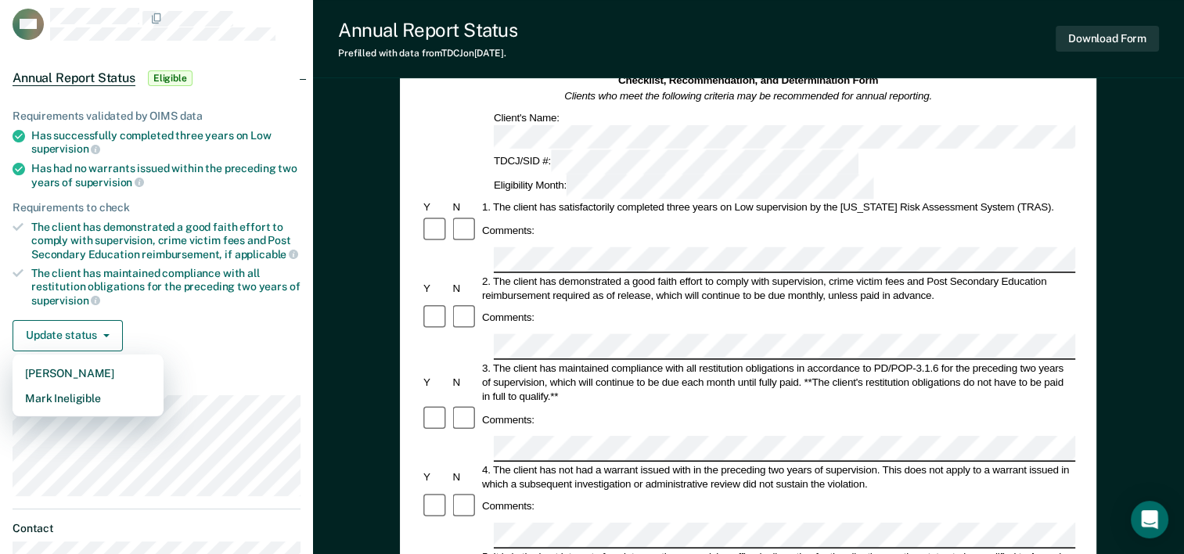
click at [223, 298] on div "The client has maintained compliance with all restitution obligations for the p…" at bounding box center [165, 287] width 269 height 40
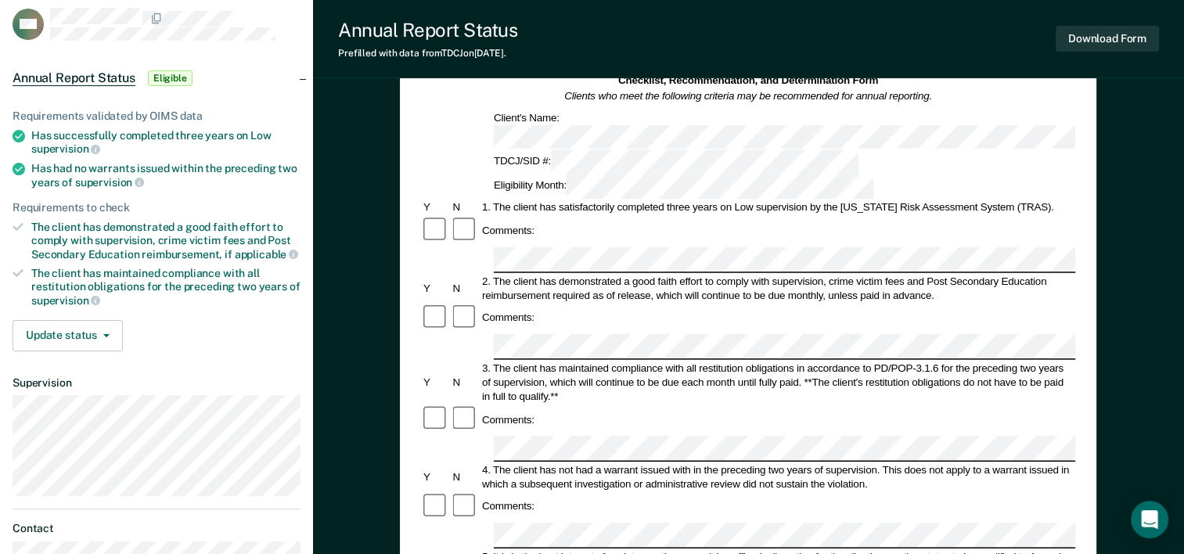
click at [833, 274] on div "2. The client has demonstrated a good faith effort to comply with supervision, …" at bounding box center [778, 288] width 596 height 28
drag, startPoint x: 834, startPoint y: 222, endPoint x: 682, endPoint y: 239, distance: 153.6
click at [682, 303] on div "Comments:" at bounding box center [748, 318] width 654 height 30
